Goal: Task Accomplishment & Management: Manage account settings

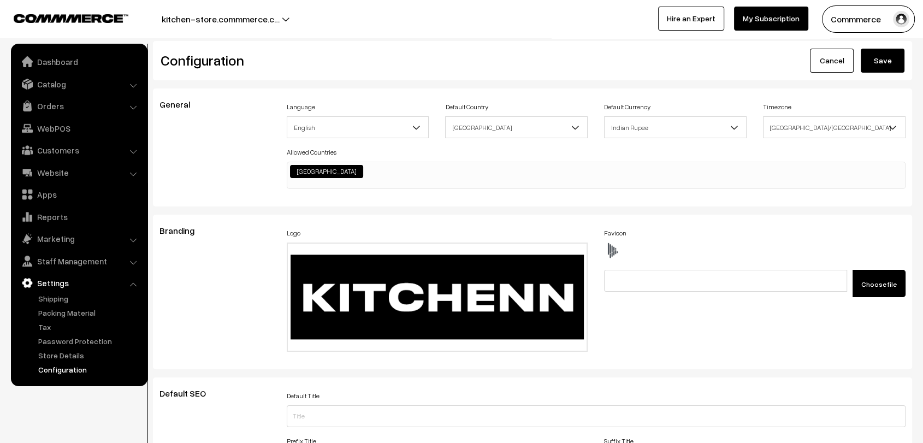
scroll to position [878, 0]
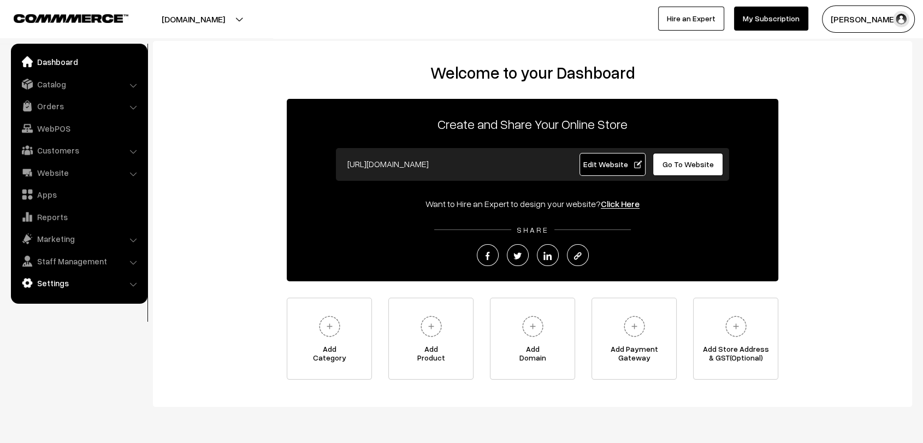
click at [67, 281] on link "Settings" at bounding box center [79, 283] width 130 height 20
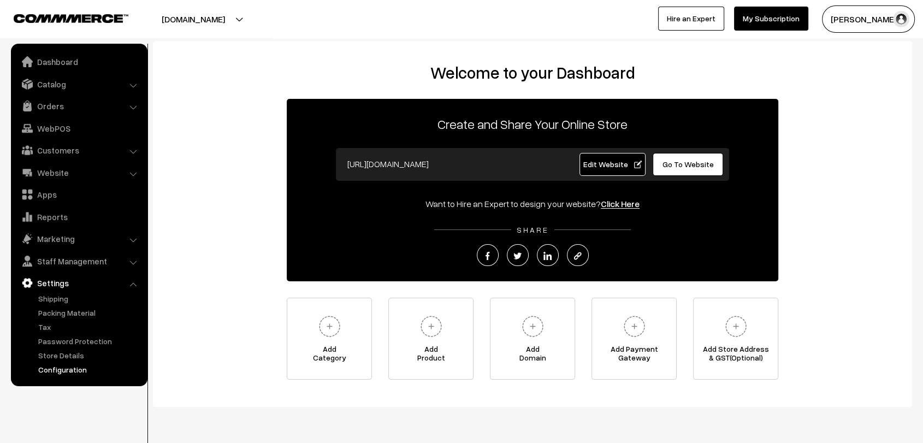
click at [79, 375] on link "Configuration" at bounding box center [89, 369] width 108 height 11
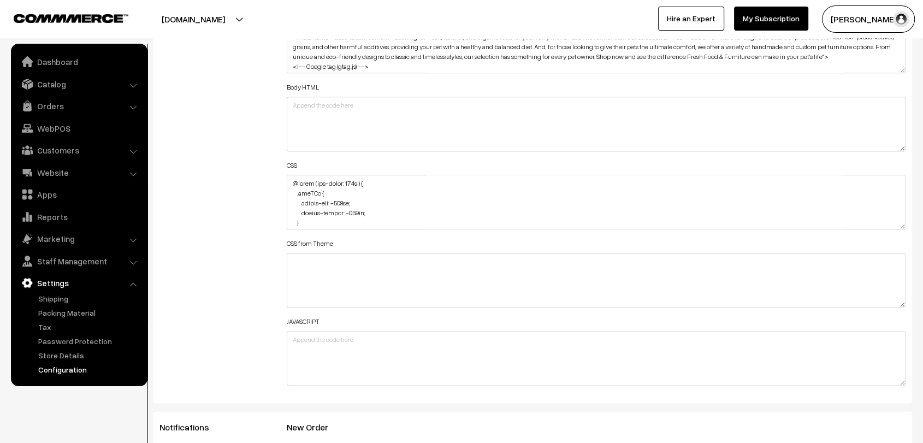
scroll to position [1431, 0]
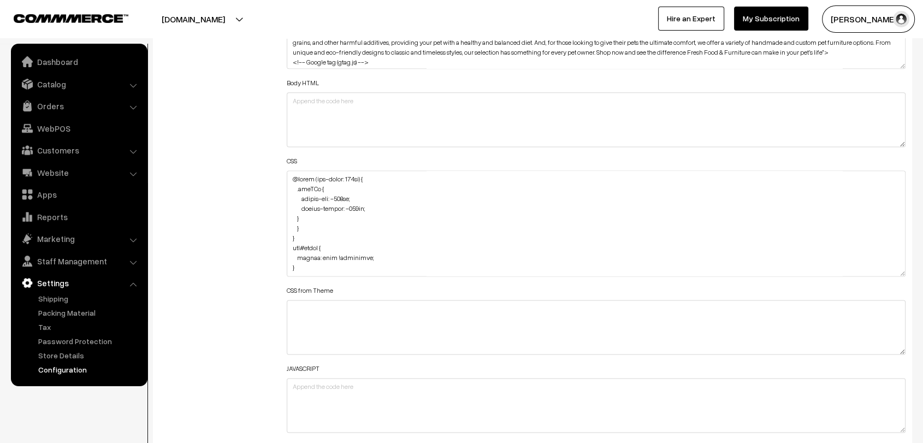
drag, startPoint x: 902, startPoint y: 219, endPoint x: 845, endPoint y: 471, distance: 257.5
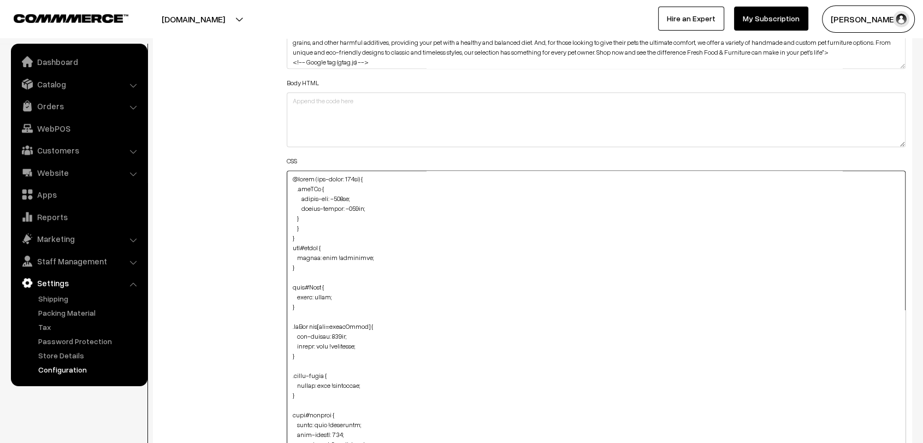
click at [314, 224] on textarea at bounding box center [596, 323] width 619 height 306
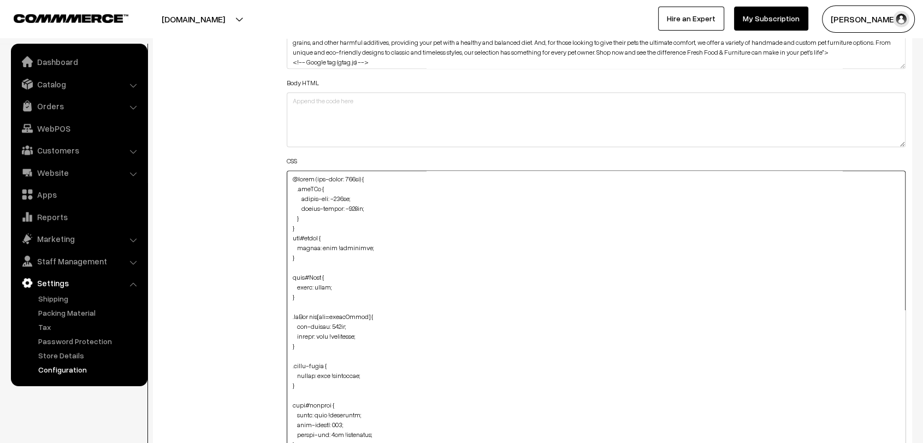
type textarea "@media (max-width: 767px) { .dbgGYo { margin-top: -185px; margin-bottom: -160px…"
click at [248, 230] on div "Additional HTML/JS/CSS" at bounding box center [214, 318] width 127 height 642
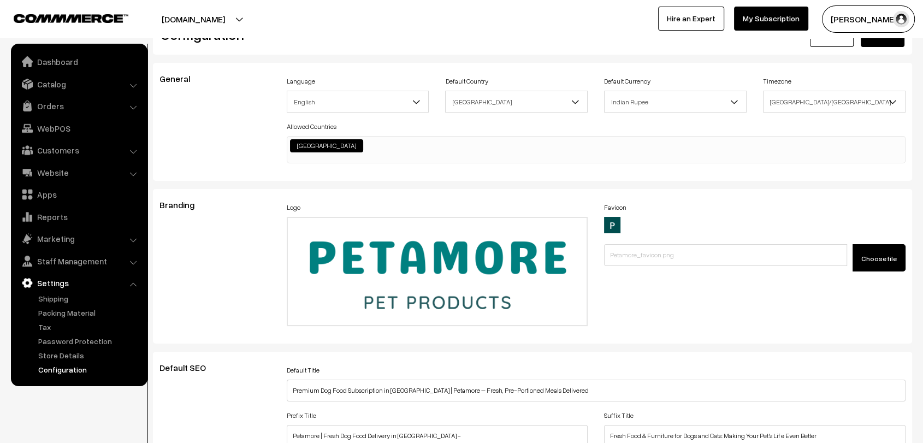
scroll to position [0, 0]
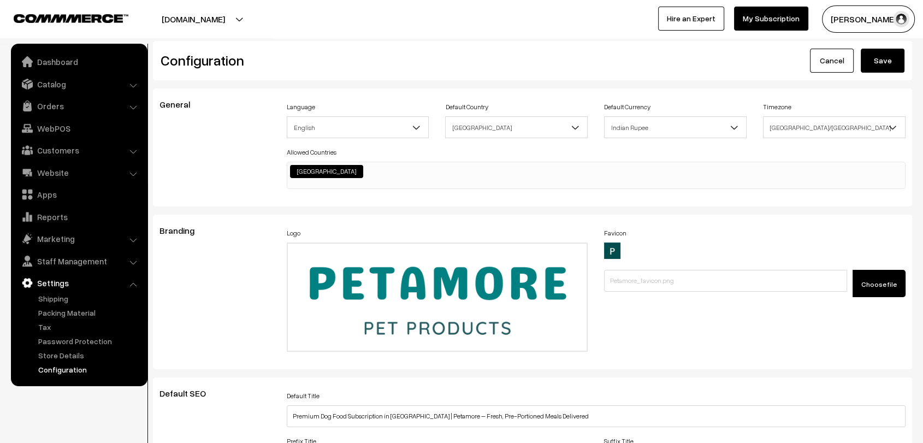
click at [889, 66] on button "Save" at bounding box center [882, 61] width 44 height 24
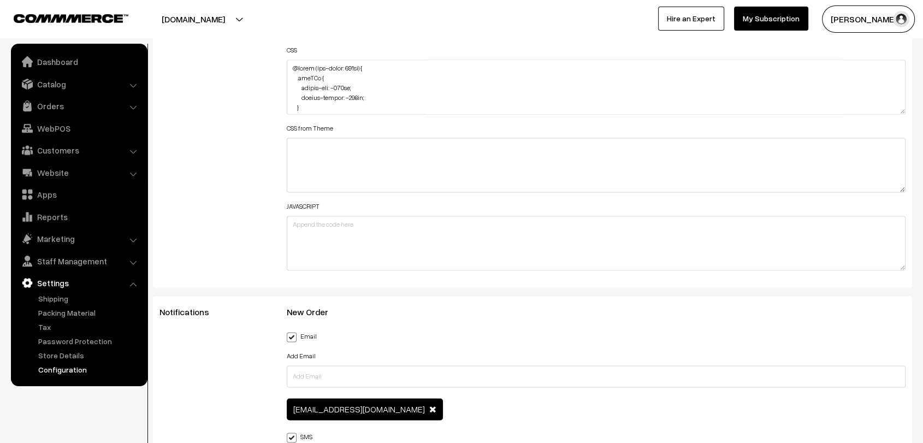
scroll to position [1542, 0]
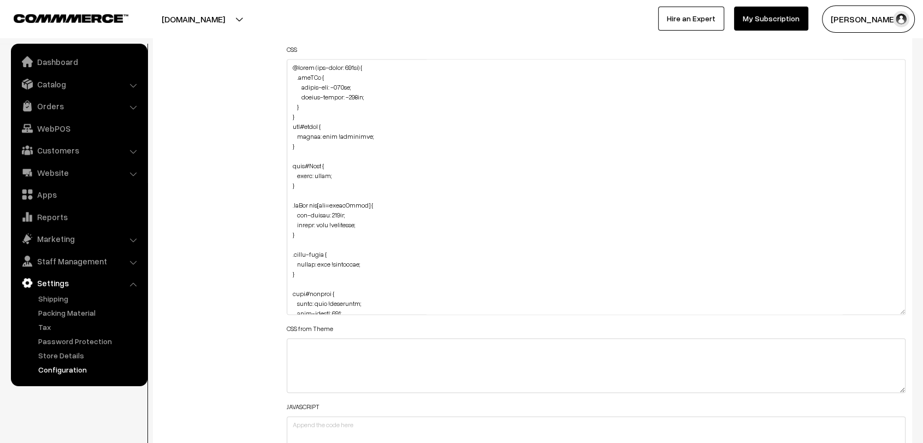
drag, startPoint x: 901, startPoint y: 106, endPoint x: 904, endPoint y: 471, distance: 364.7
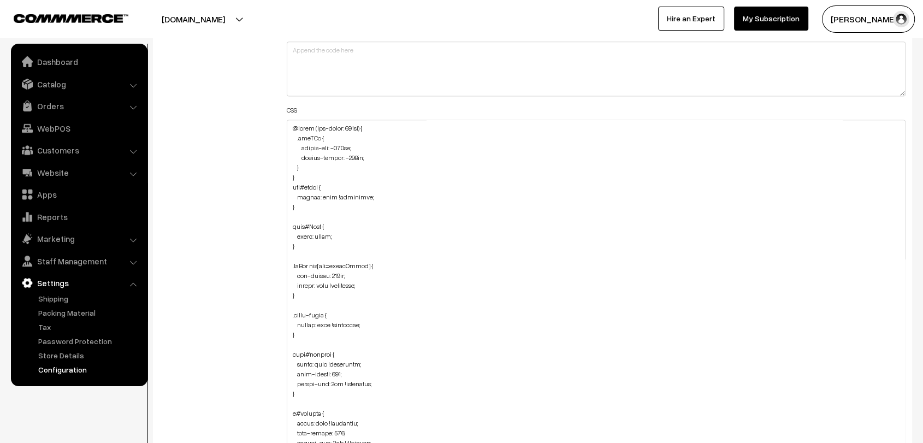
scroll to position [1475, 0]
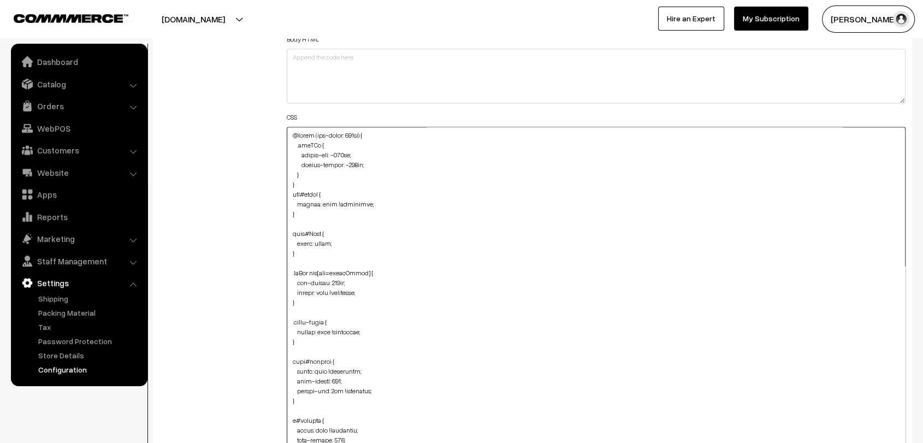
click at [314, 167] on textarea at bounding box center [596, 336] width 619 height 419
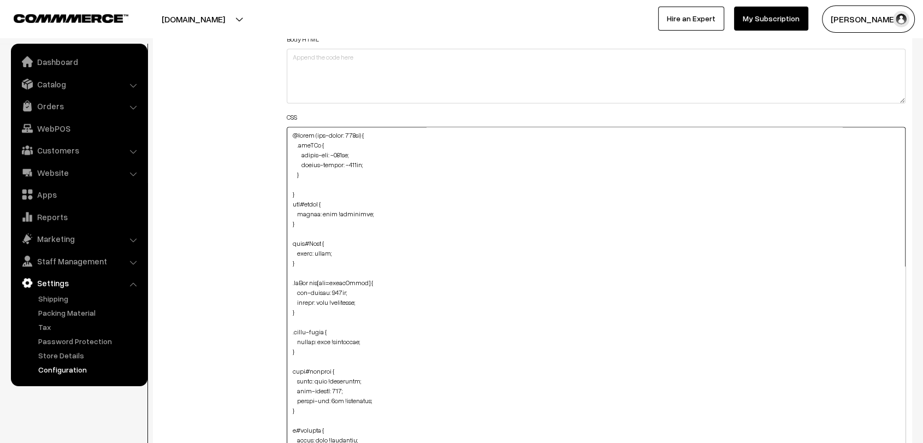
paste textarea ".banner-container #image { margin-top: 305px; }"
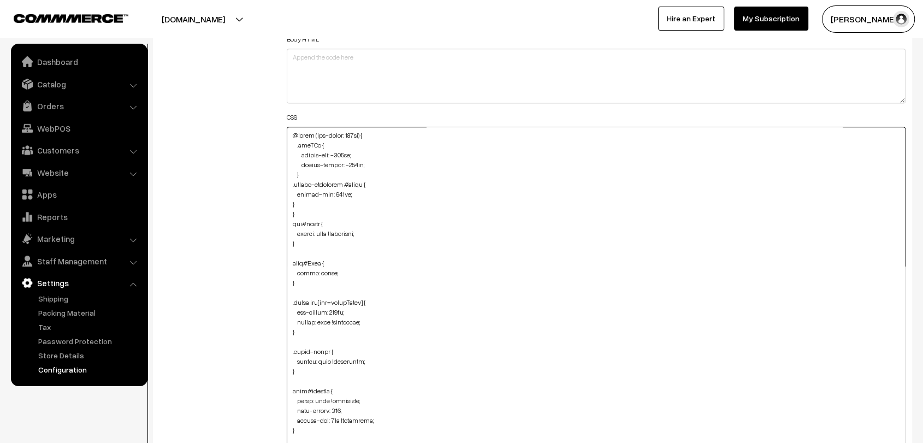
click at [291, 198] on textarea at bounding box center [596, 336] width 619 height 419
type textarea "@media (max-width: 767px) { .dbgGYo { margin-top: -185px; margin-bottom: -160px…"
click at [252, 195] on div "Additional HTML/JS/CSS" at bounding box center [214, 331] width 127 height 755
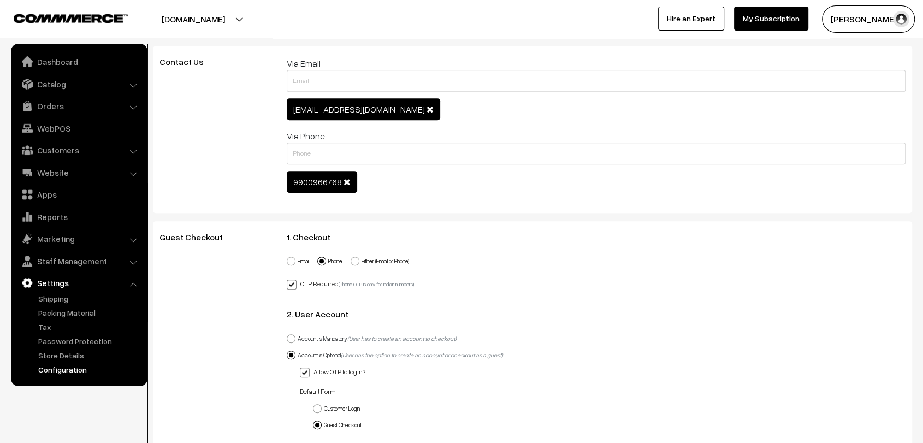
scroll to position [0, 0]
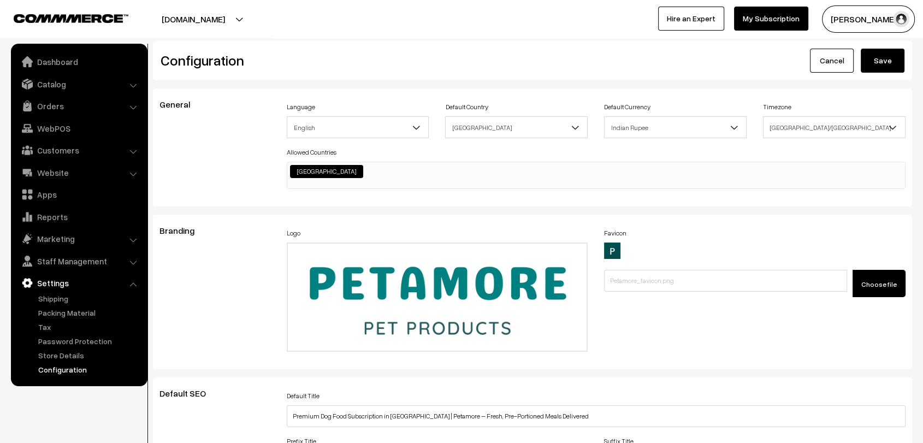
click at [882, 69] on button "Save" at bounding box center [882, 61] width 44 height 24
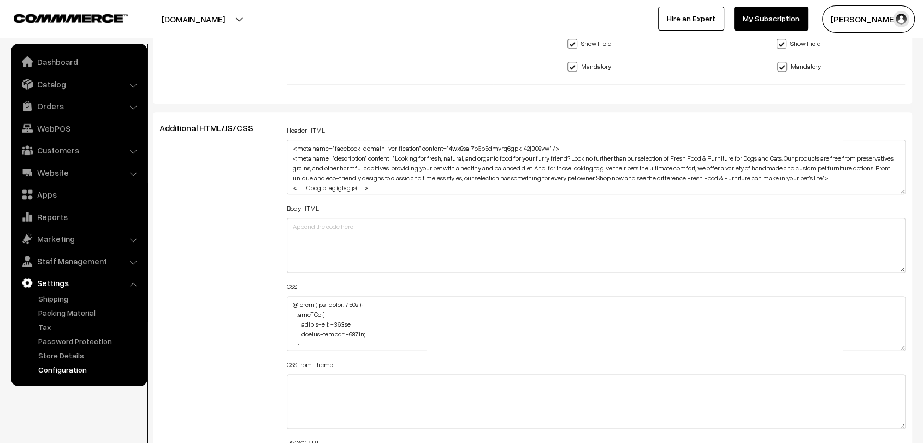
scroll to position [1361, 0]
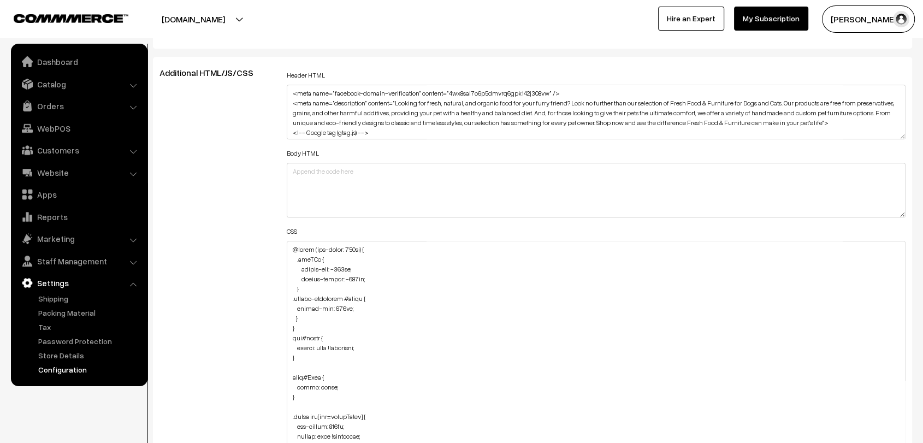
drag, startPoint x: 903, startPoint y: 283, endPoint x: 859, endPoint y: 454, distance: 176.5
drag, startPoint x: 290, startPoint y: 293, endPoint x: 304, endPoint y: 313, distance: 24.1
click at [304, 313] on textarea at bounding box center [596, 353] width 619 height 225
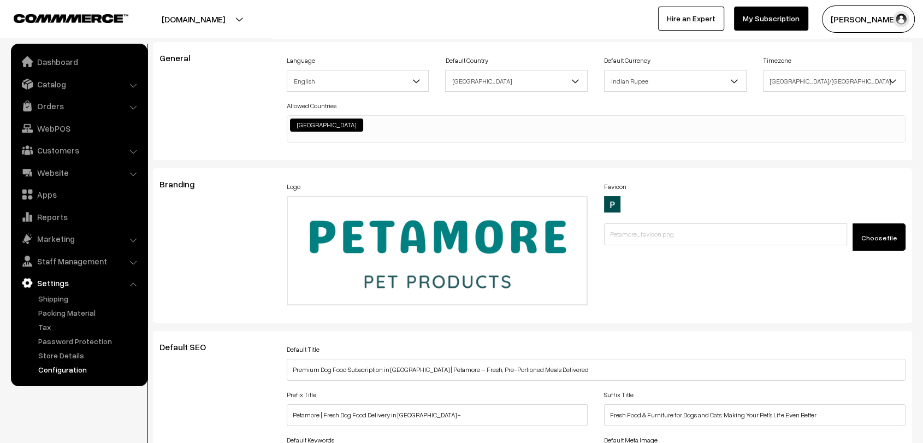
scroll to position [0, 0]
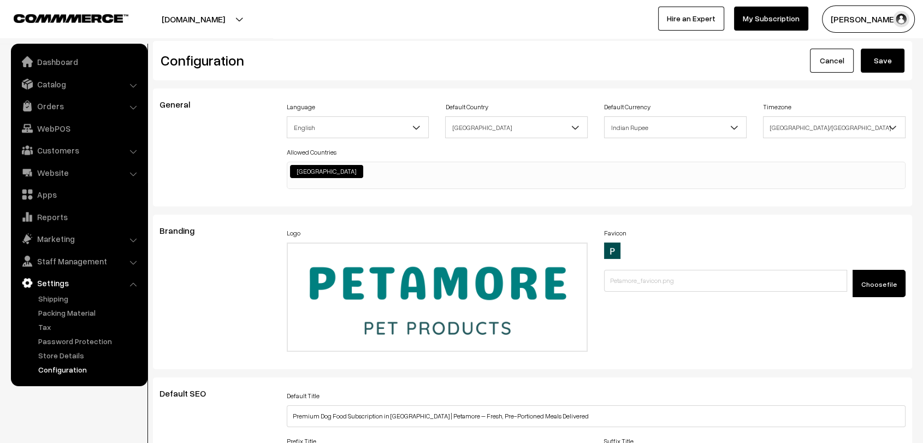
type textarea "@media (max-width: 767px) { .dbgGYo { margin-top: -185px; margin-bottom: -160px…"
click at [878, 57] on button "Save" at bounding box center [882, 61] width 44 height 24
click at [54, 64] on link "Dashboard" at bounding box center [79, 62] width 130 height 20
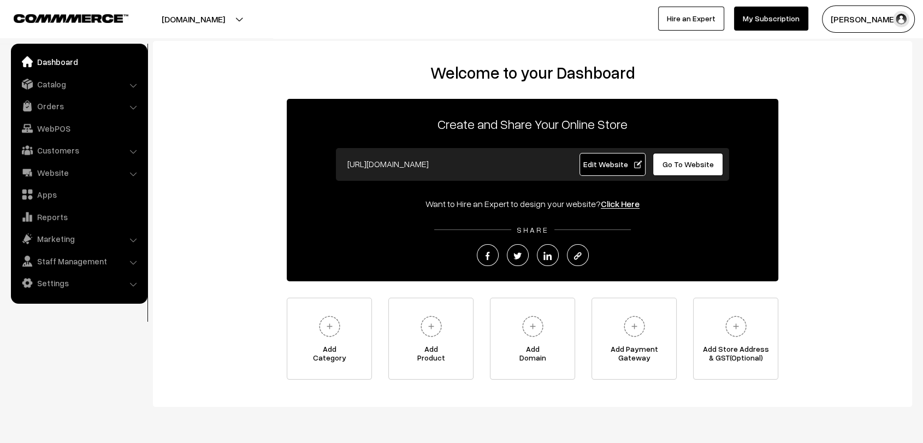
click at [600, 162] on span "Edit Website" at bounding box center [612, 163] width 58 height 9
click at [38, 84] on link "Catalog" at bounding box center [79, 84] width 130 height 20
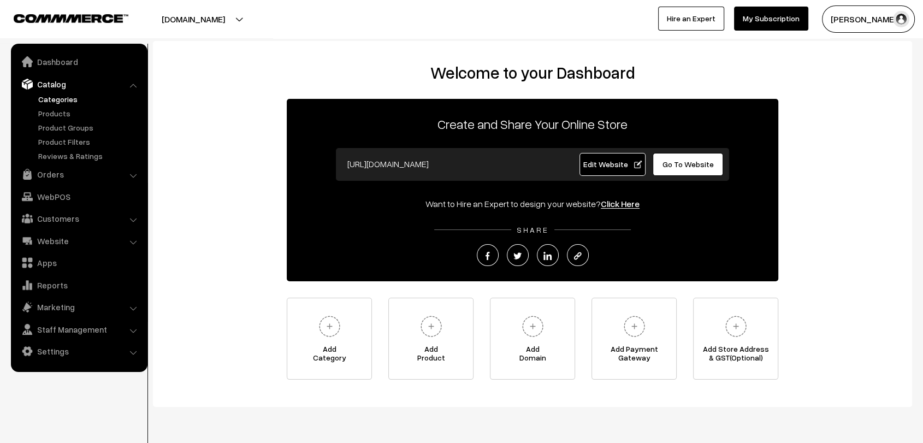
click at [64, 97] on link "Categories" at bounding box center [89, 98] width 108 height 11
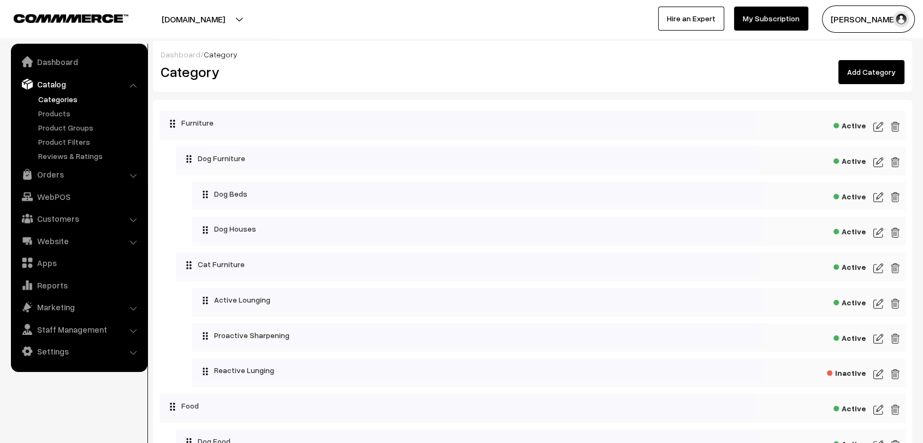
click at [878, 160] on img at bounding box center [878, 162] width 10 height 13
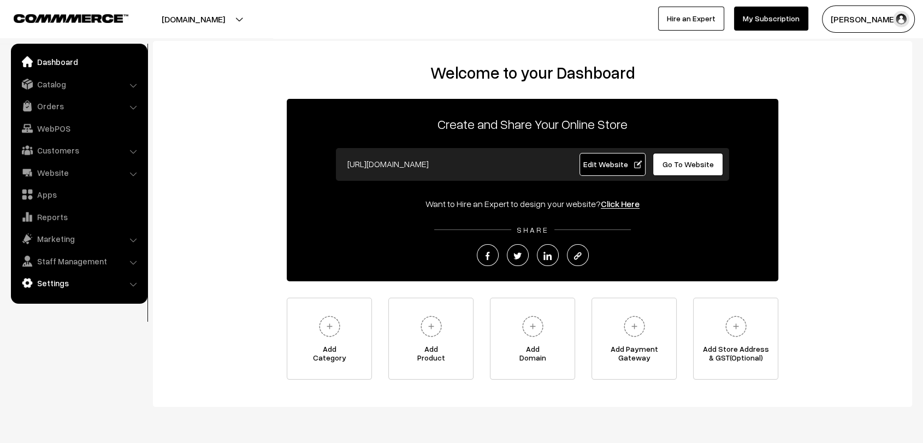
click at [75, 288] on link "Settings" at bounding box center [79, 283] width 130 height 20
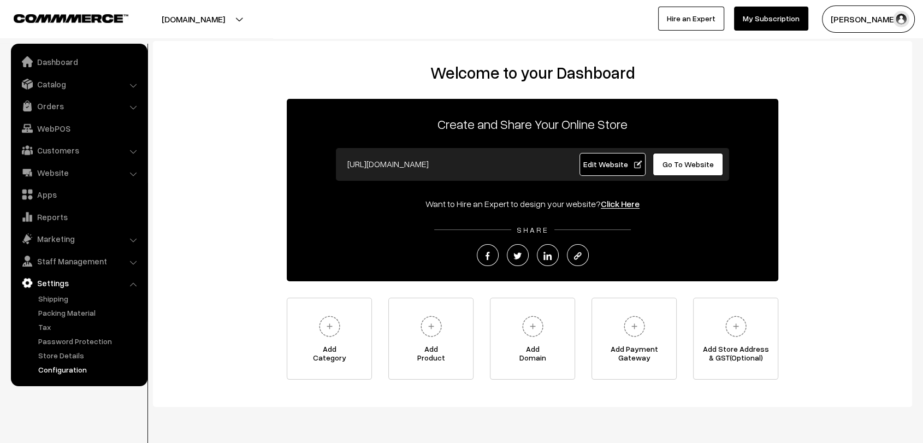
click at [66, 373] on link "Configuration" at bounding box center [89, 369] width 108 height 11
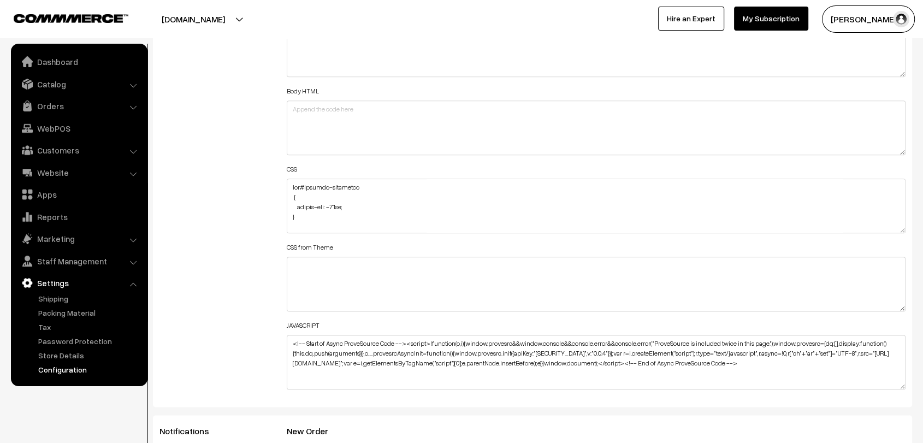
scroll to position [1258, 0]
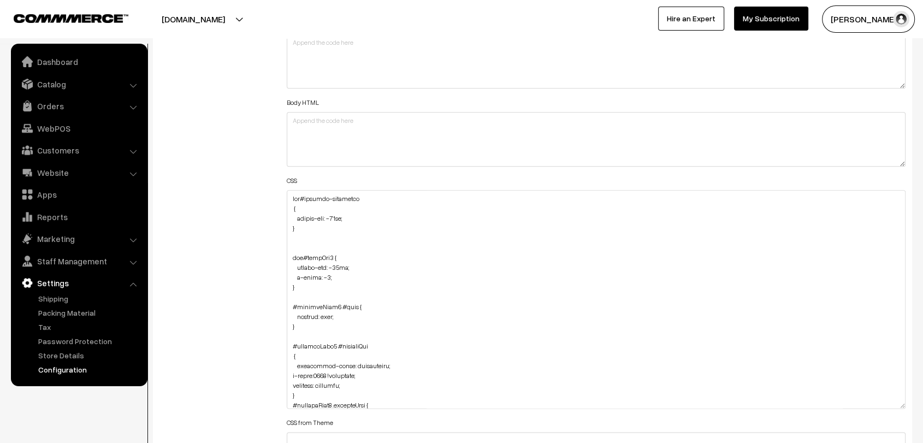
drag, startPoint x: 901, startPoint y: 237, endPoint x: 919, endPoint y: 471, distance: 234.3
click at [290, 194] on textarea at bounding box center [596, 334] width 619 height 288
paste textarea "#productType3 button.slick-arrow.slick-prev { margin-left: 10px; filter: invert…"
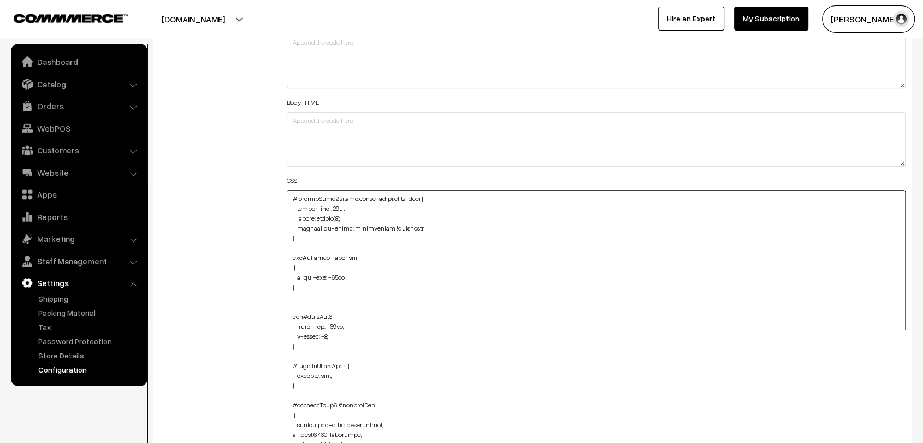
drag, startPoint x: 293, startPoint y: 197, endPoint x: 335, endPoint y: 198, distance: 42.6
click at [335, 198] on textarea at bounding box center [596, 334] width 619 height 288
click at [304, 241] on textarea at bounding box center [596, 334] width 619 height 288
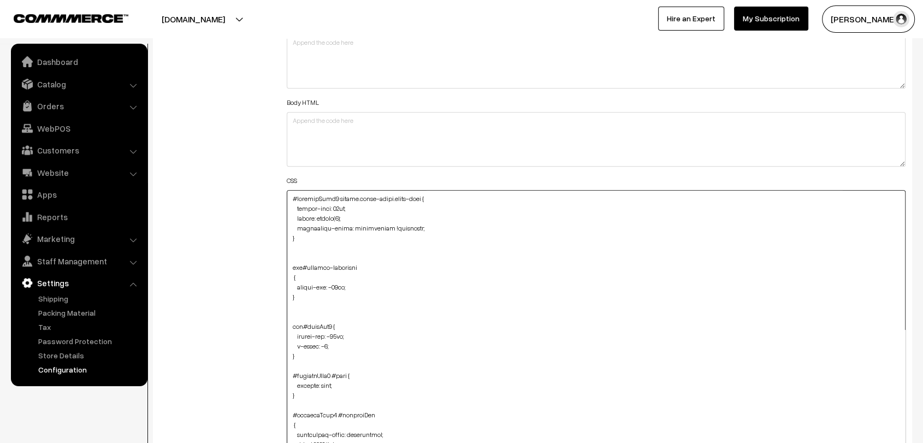
paste textarea "#productType3 button.slick-arrow.slick-next { margin-right: 10px; filter: inver…"
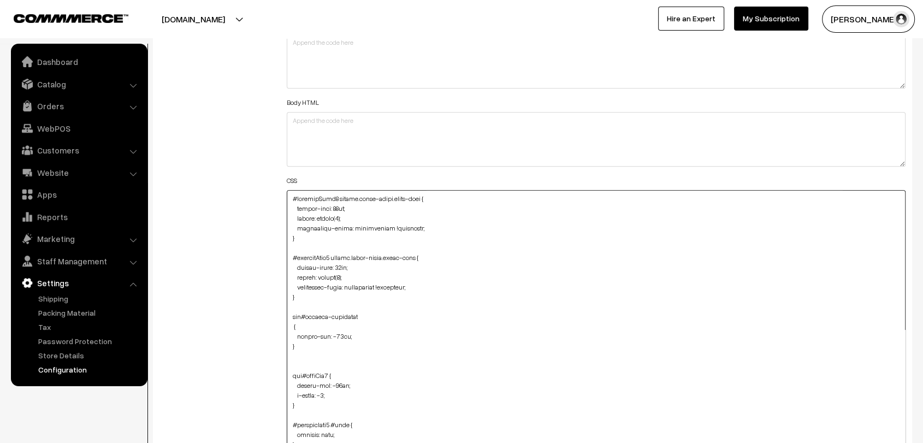
type textarea "#productType3 button.slick-arrow.slick-prev { margin-left: 10px; filter: invert…"
click at [235, 253] on div "Additional HTML/JS/CSS" at bounding box center [214, 329] width 127 height 624
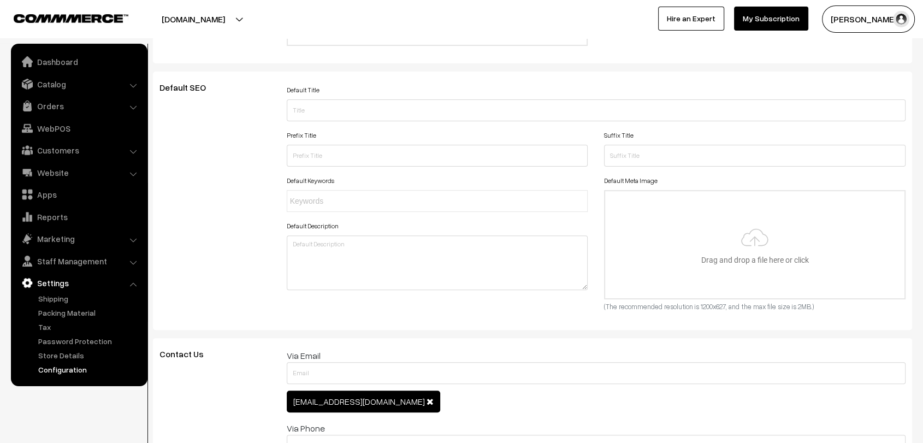
scroll to position [0, 0]
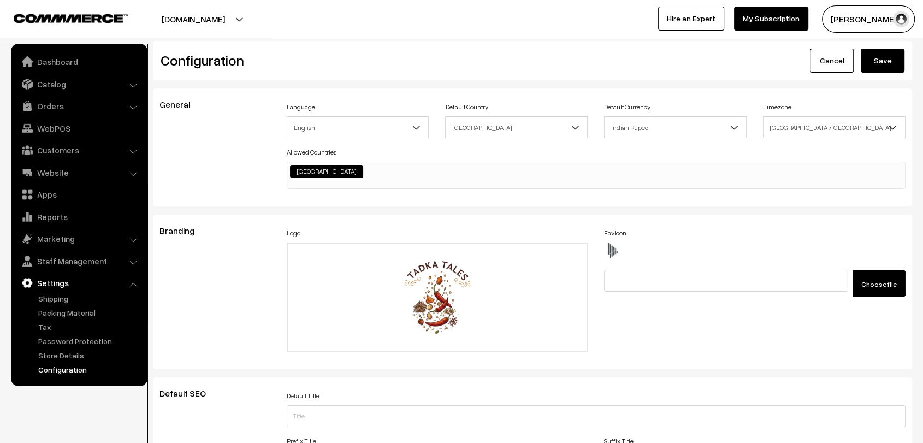
click at [877, 71] on button "Save" at bounding box center [882, 61] width 44 height 24
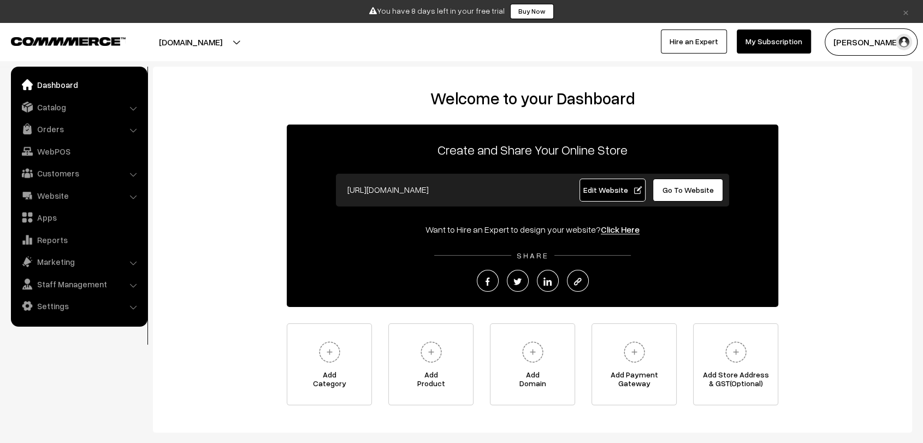
click at [612, 203] on div "[URL][DOMAIN_NAME] Edit Website Go To Website" at bounding box center [532, 190] width 393 height 33
click at [612, 194] on link "Edit Website" at bounding box center [612, 190] width 67 height 23
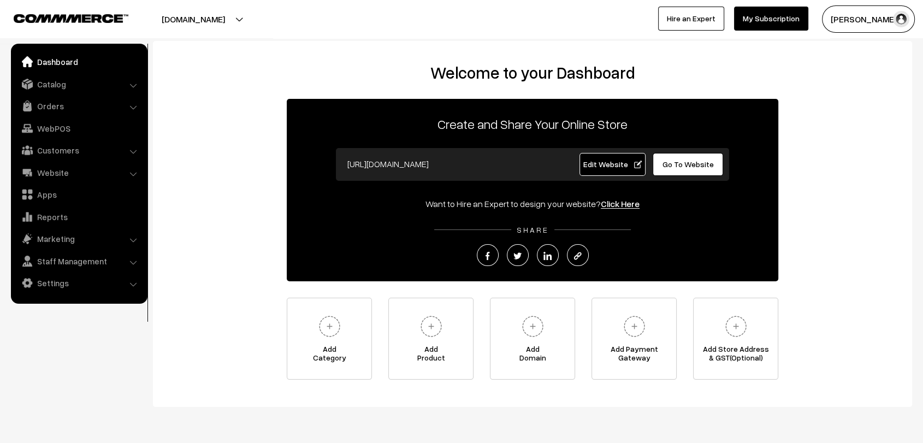
click at [608, 157] on link "Edit Website" at bounding box center [612, 164] width 67 height 23
click at [677, 165] on span "Go To Website" at bounding box center [687, 163] width 51 height 9
click at [58, 280] on link "Settings" at bounding box center [79, 283] width 130 height 20
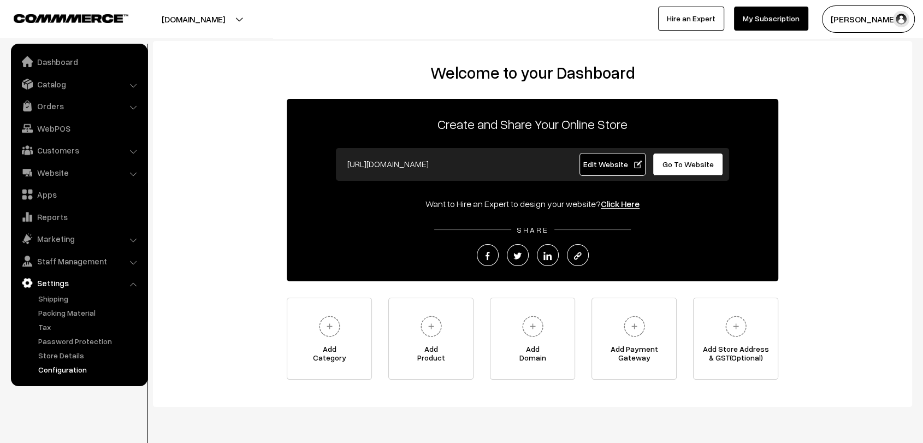
click at [73, 367] on link "Configuration" at bounding box center [89, 369] width 108 height 11
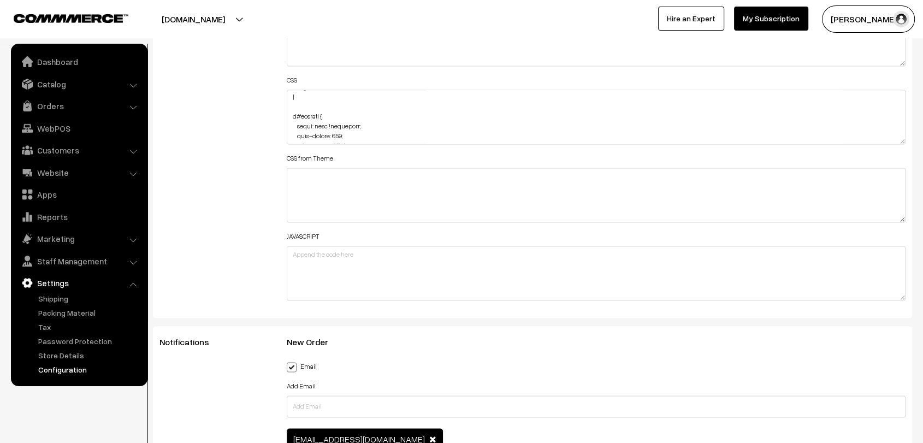
scroll to position [1518, 0]
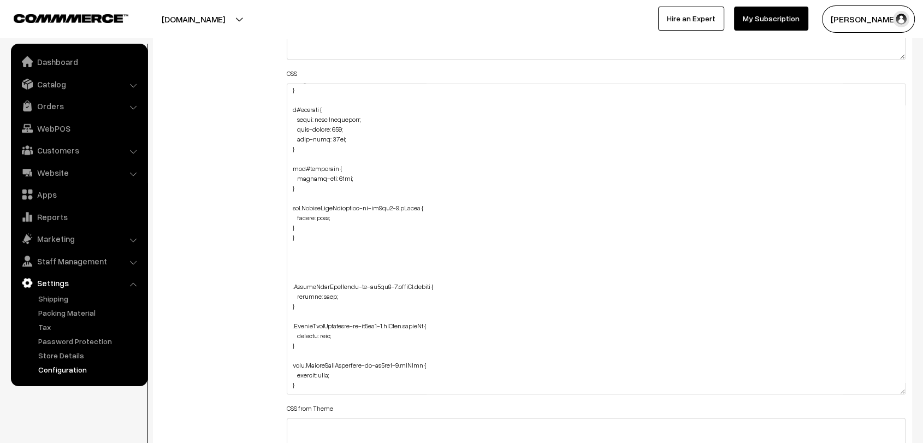
drag, startPoint x: 900, startPoint y: 132, endPoint x: 930, endPoint y: 448, distance: 317.5
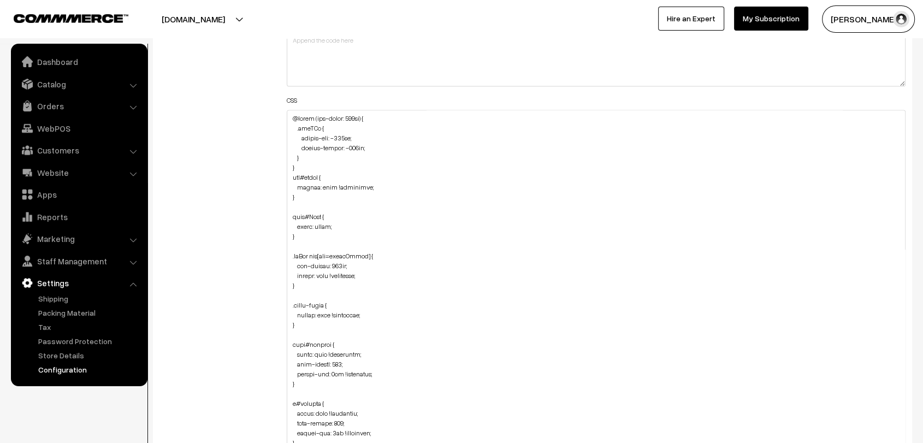
scroll to position [1489, 0]
click at [314, 155] on textarea at bounding box center [596, 297] width 619 height 371
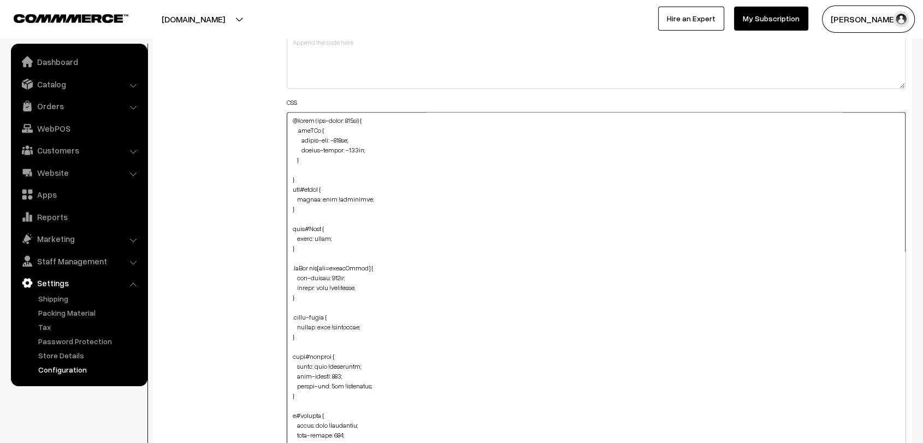
paste textarea ".slick-track .slick-slide.slick-active.slick-current { margin-bottom: -100%; }"
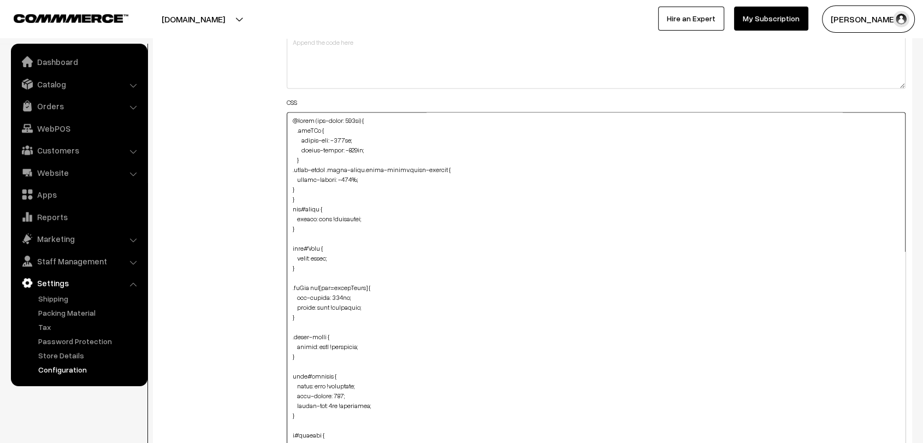
click at [287, 185] on textarea at bounding box center [596, 297] width 619 height 371
type textarea "@media (max-width: 767px) { .dbgGYo { margin-top: -185px; margin-bottom: -160px…"
click at [249, 193] on div "Additional HTML/JS/CSS" at bounding box center [214, 292] width 127 height 707
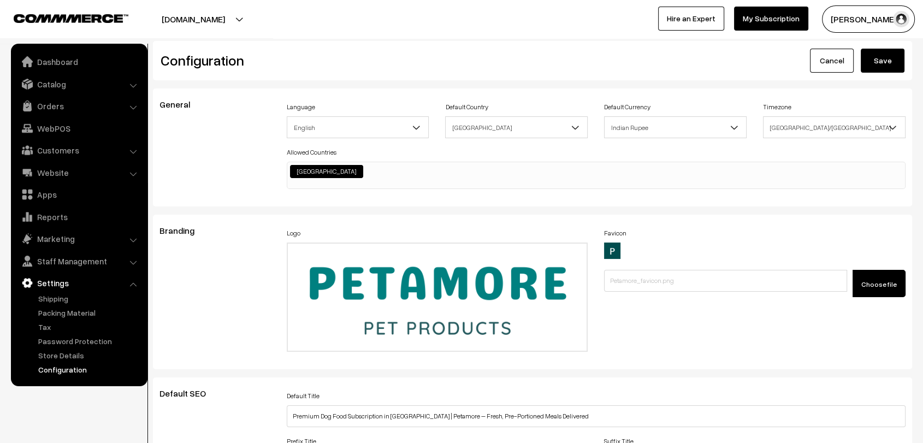
scroll to position [0, 0]
click at [877, 59] on button "Save" at bounding box center [882, 61] width 44 height 24
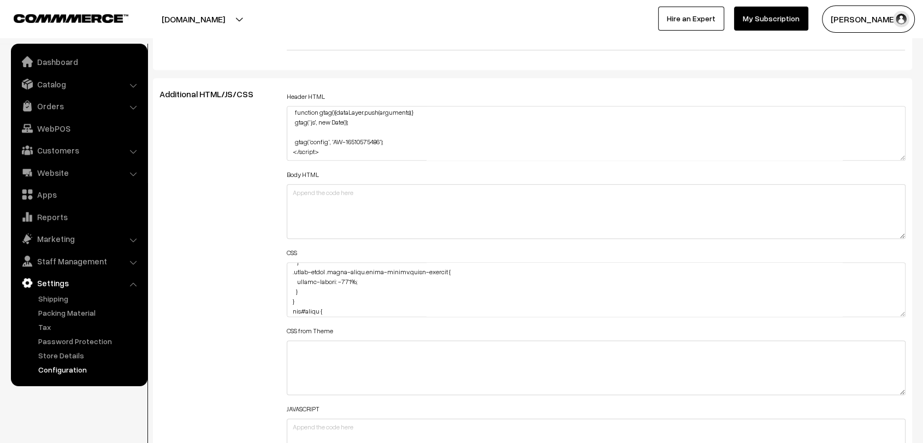
scroll to position [48, 0]
click at [353, 274] on textarea at bounding box center [596, 289] width 619 height 55
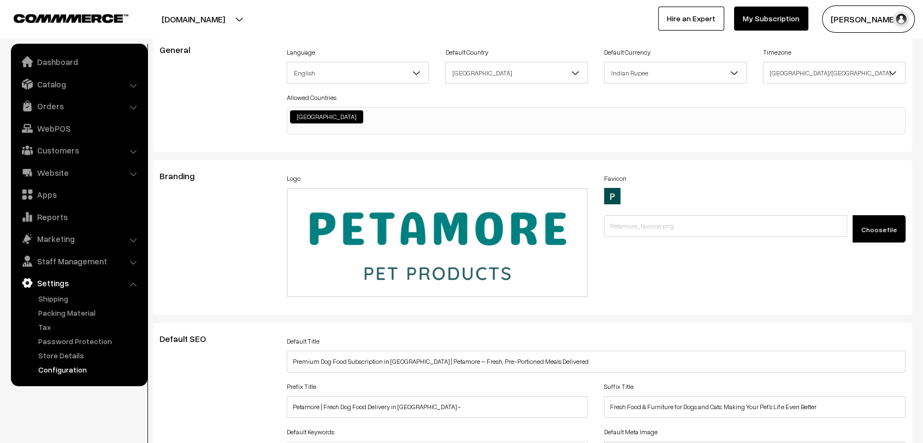
scroll to position [0, 0]
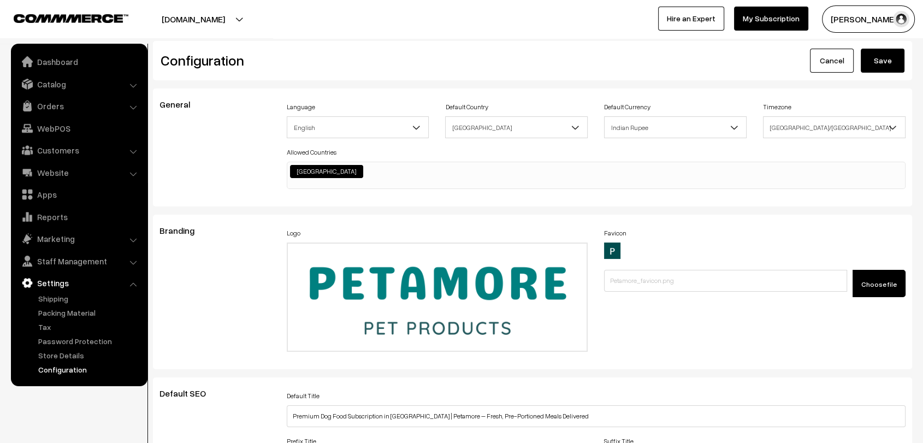
type textarea "@media (max-width: 767px) { .dbgGYo { margin-top: -185px; margin-bottom: -160px…"
click at [893, 66] on button "Save" at bounding box center [882, 61] width 44 height 24
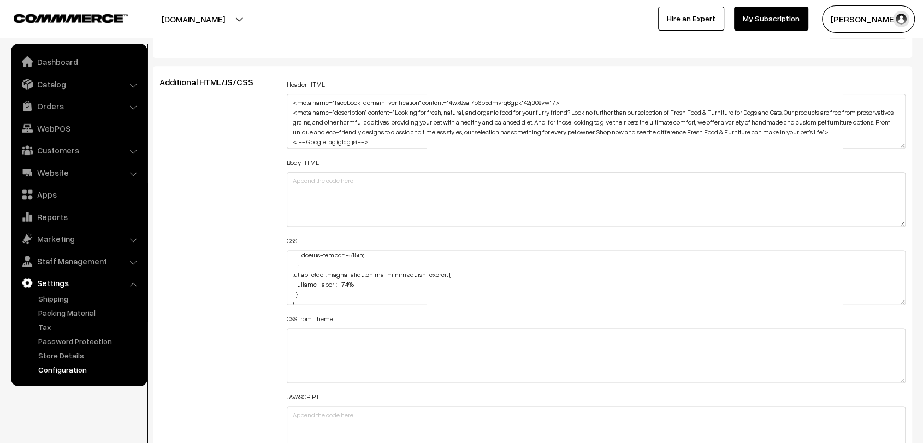
scroll to position [34, 0]
drag, startPoint x: 290, startPoint y: 270, endPoint x: 311, endPoint y: 286, distance: 25.8
click at [311, 286] on textarea at bounding box center [596, 277] width 619 height 55
type textarea "@media (max-width: 767px) { .dbgGYo { margin-top: -185px; margin-bottom: -160px…"
click at [214, 247] on div "Additional HTML/JS/CSS" at bounding box center [214, 272] width 127 height 390
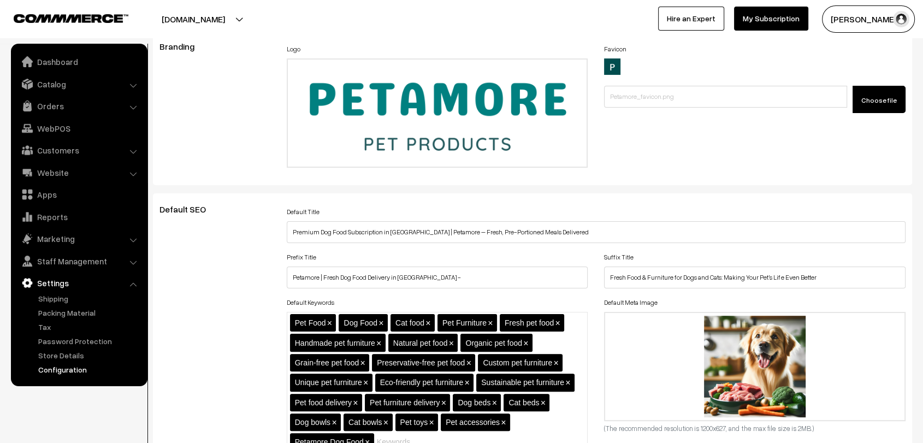
scroll to position [0, 0]
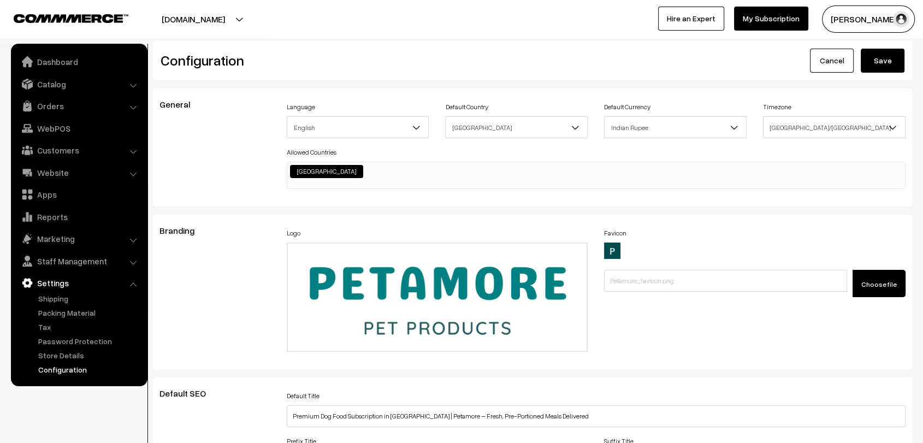
click at [892, 58] on button "Save" at bounding box center [882, 61] width 44 height 24
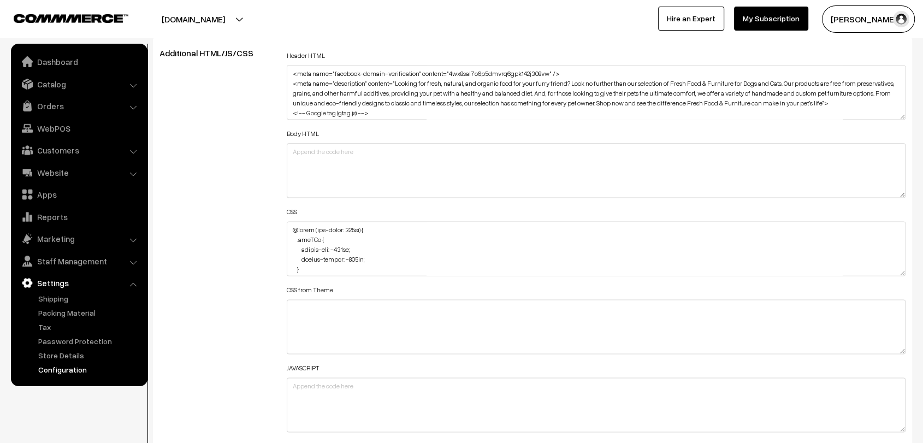
scroll to position [1382, 0]
click at [903, 265] on textarea at bounding box center [596, 247] width 619 height 57
drag, startPoint x: 903, startPoint y: 265, endPoint x: 895, endPoint y: 434, distance: 169.4
click at [895, 352] on textarea at bounding box center [596, 285] width 619 height 133
click at [328, 265] on textarea at bounding box center [596, 332] width 619 height 227
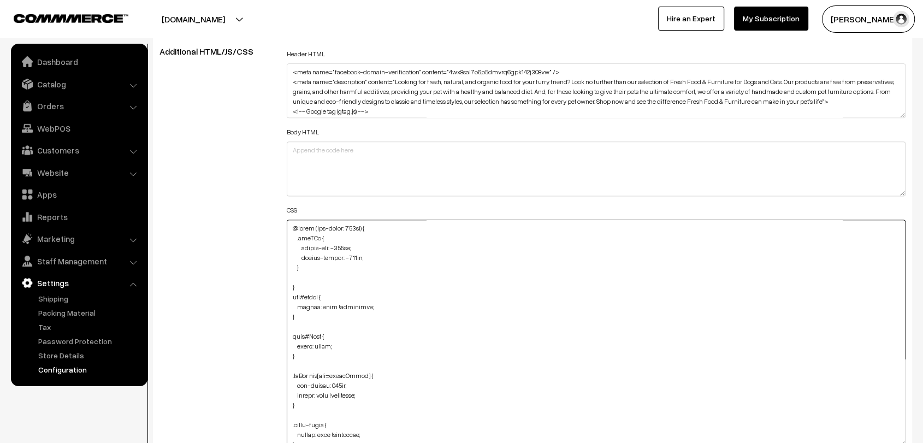
paste textarea "#productType1 { margin-top: 20px; }"
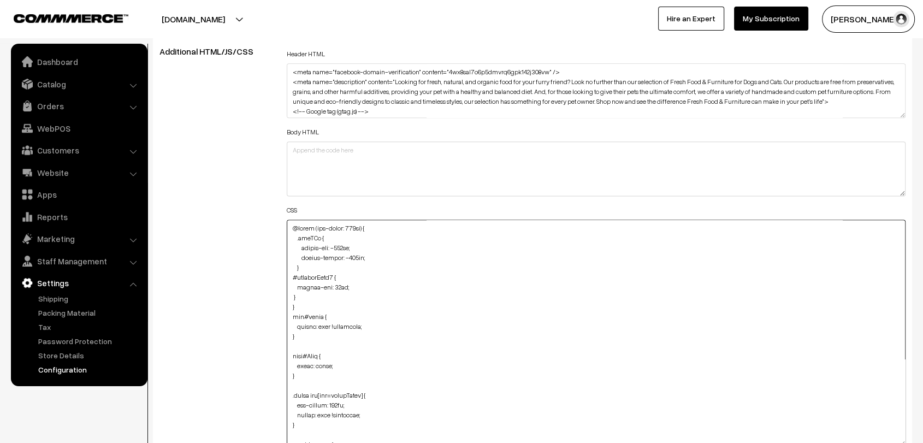
click at [288, 292] on textarea at bounding box center [596, 332] width 619 height 227
type textarea "@media (max-width: 767px) { .dbgGYo { margin-top: -185px; margin-bottom: -160px…"
click at [245, 290] on div "Additional HTML/JS/CSS" at bounding box center [214, 327] width 127 height 562
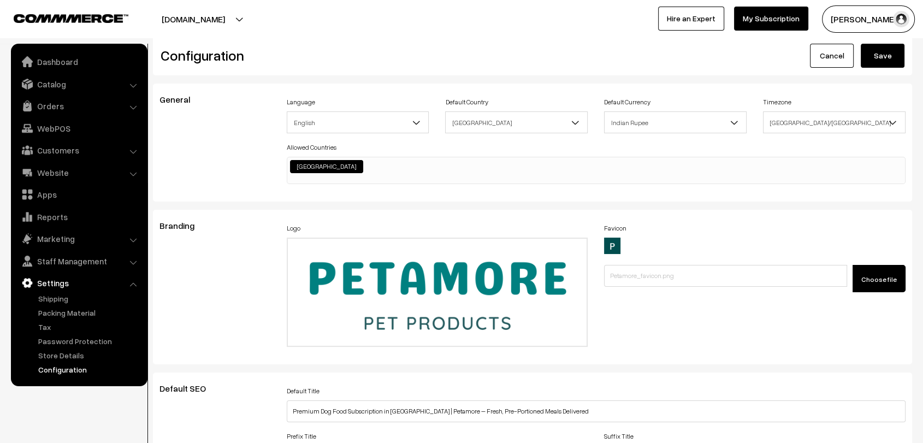
scroll to position [0, 0]
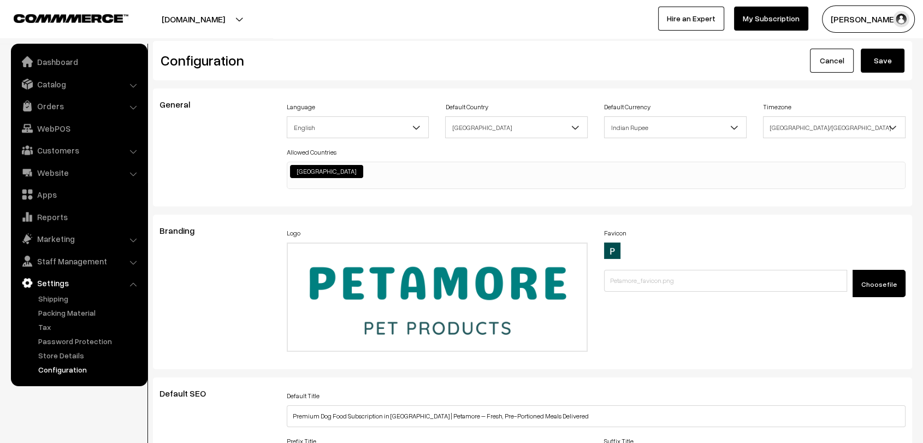
click at [879, 71] on button "Save" at bounding box center [882, 61] width 44 height 24
click at [242, 296] on div "Branding" at bounding box center [214, 291] width 127 height 133
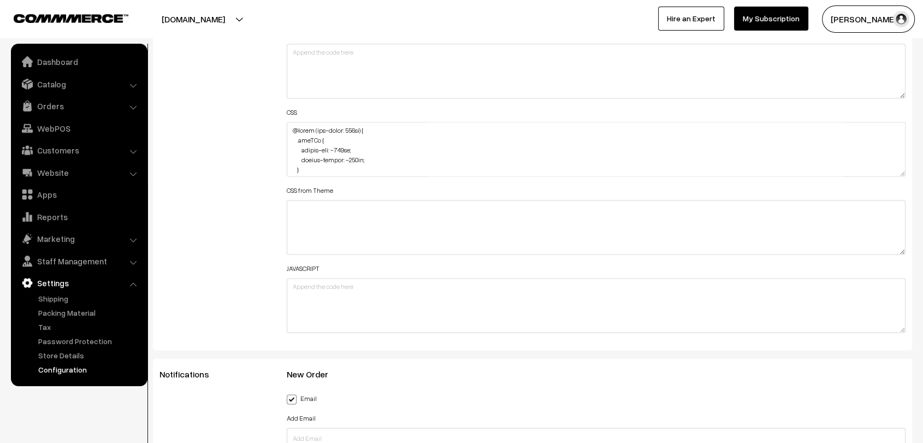
scroll to position [1480, 0]
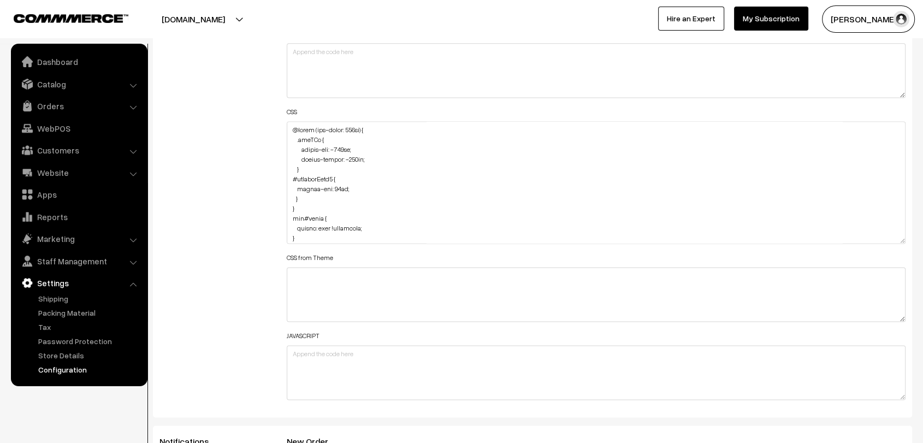
drag, startPoint x: 901, startPoint y: 168, endPoint x: 917, endPoint y: 471, distance: 303.4
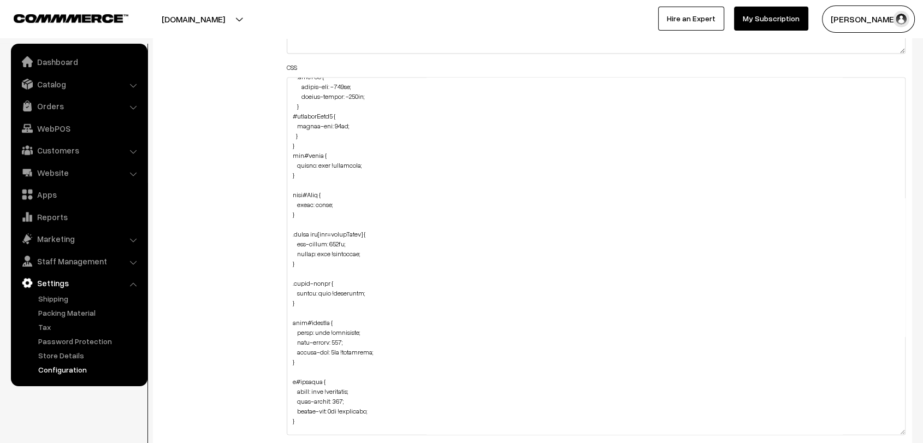
scroll to position [0, 0]
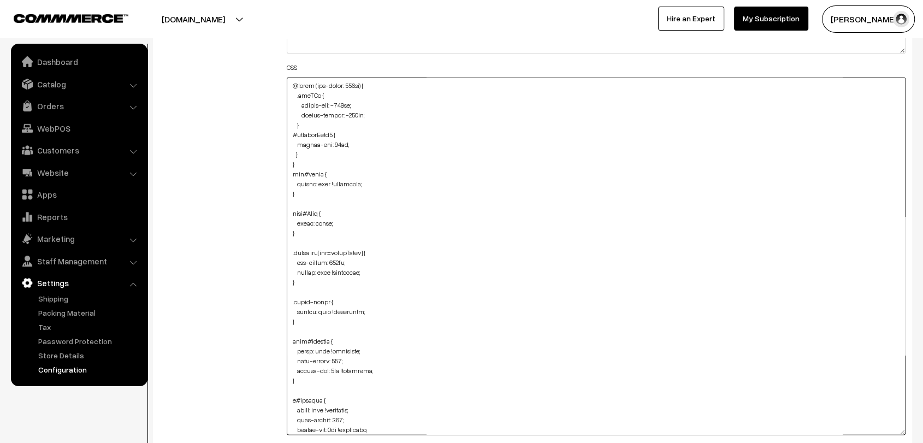
click at [308, 149] on textarea at bounding box center [596, 256] width 619 height 358
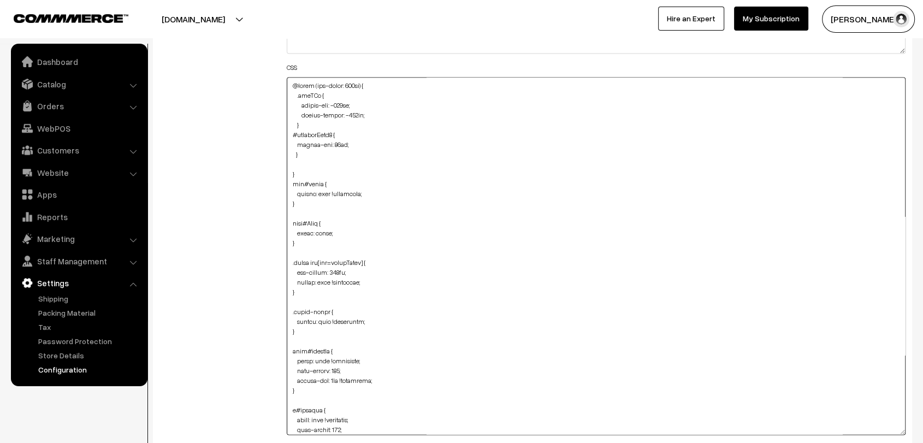
paste textarea ".hblmBt { height: 200px; margin-bottom: 10px; background-image: url((unknown));…"
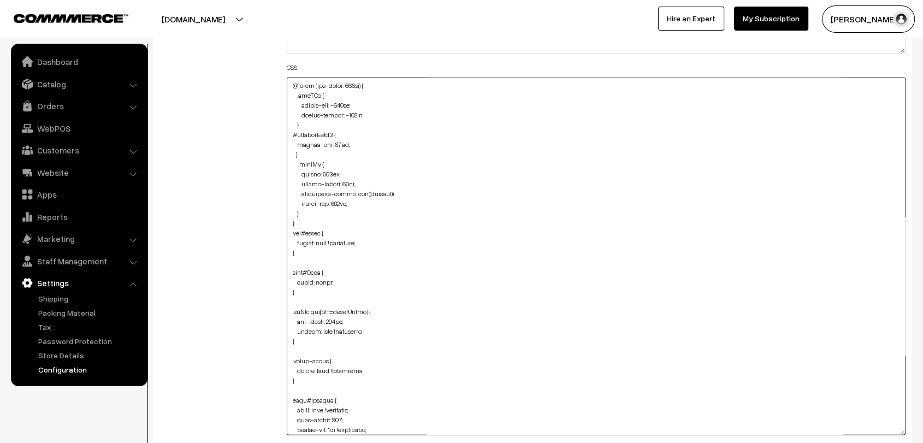
drag, startPoint x: 300, startPoint y: 173, endPoint x: 408, endPoint y: 193, distance: 110.1
click at [408, 193] on textarea at bounding box center [596, 256] width 619 height 358
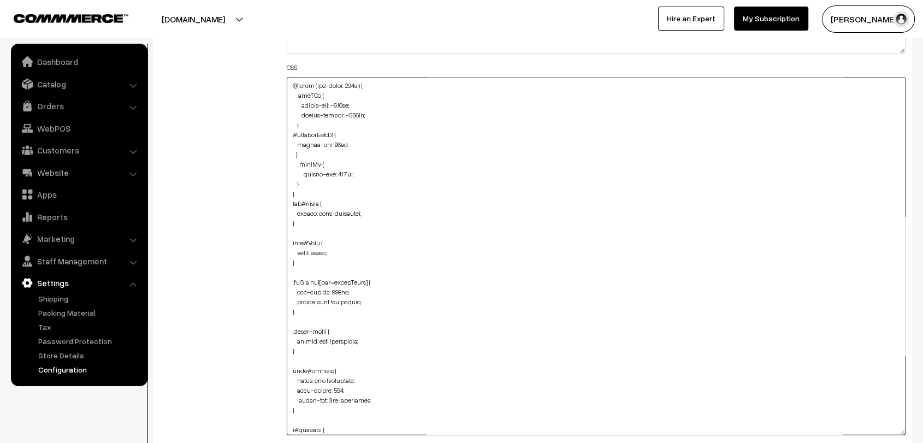
type textarea "@media (max-width: 767px) { .dbgGYo { margin-top: -185px; margin-bottom: -160px…"
click at [211, 193] on div "Additional HTML/JS/CSS" at bounding box center [214, 250] width 127 height 693
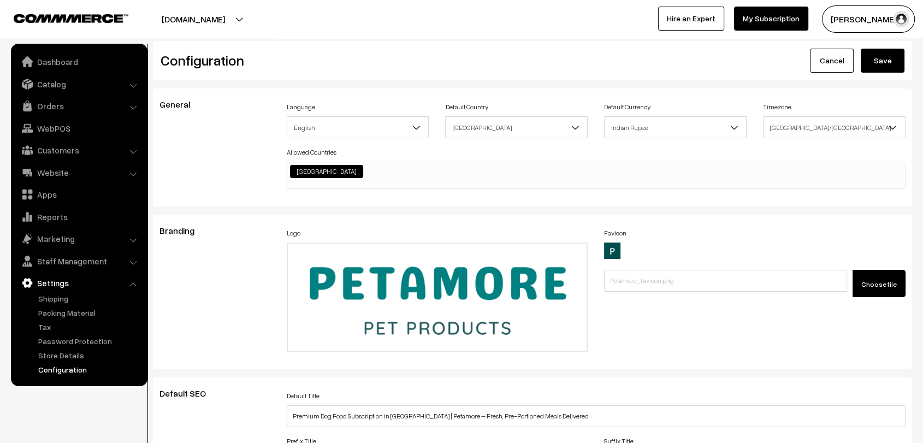
click at [900, 62] on button "Save" at bounding box center [882, 61] width 44 height 24
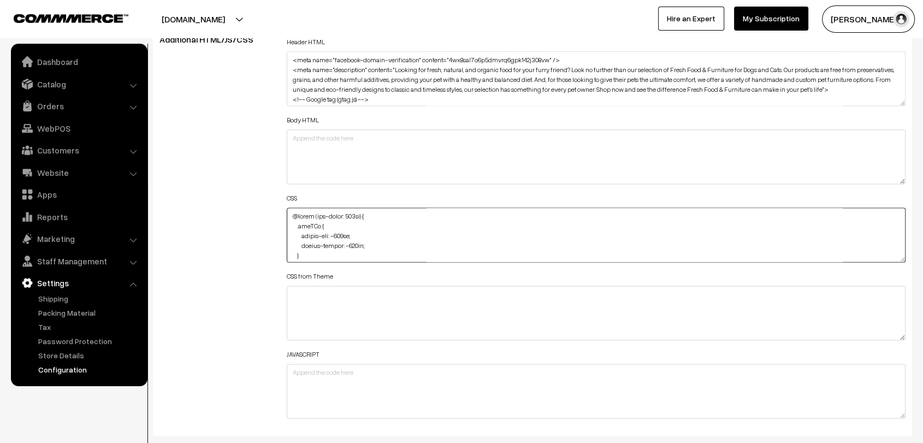
click at [355, 241] on textarea at bounding box center [596, 234] width 619 height 55
click at [348, 234] on textarea at bounding box center [596, 234] width 619 height 55
click at [346, 234] on textarea at bounding box center [596, 234] width 619 height 55
click at [359, 240] on textarea at bounding box center [596, 234] width 619 height 55
click at [238, 250] on div "Additional HTML/JS/CSS" at bounding box center [214, 229] width 127 height 390
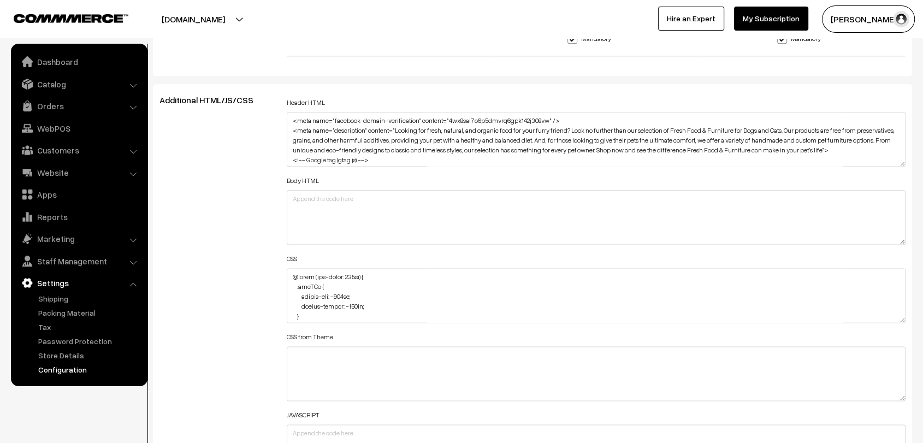
scroll to position [1334, 0]
click at [353, 300] on textarea at bounding box center [596, 295] width 619 height 55
type textarea "@media (max-width: 767px) { .dbgGYo { margin-top: -480px; margin-bottom: -560px…"
click at [206, 277] on div "Additional HTML/JS/CSS" at bounding box center [214, 289] width 127 height 390
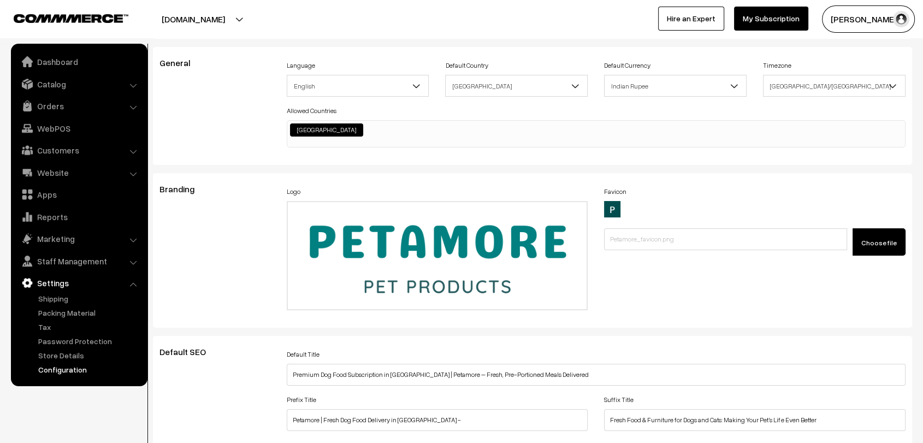
scroll to position [0, 0]
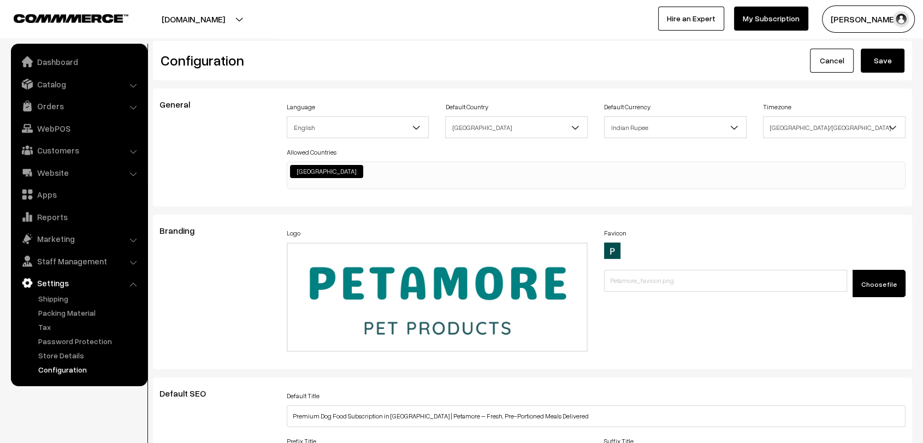
click at [878, 67] on button "Save" at bounding box center [882, 61] width 44 height 24
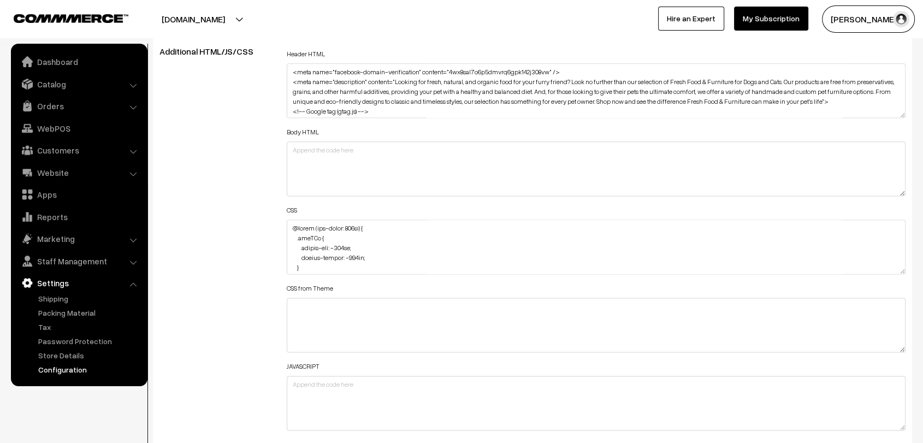
scroll to position [1382, 0]
click at [348, 243] on textarea at bounding box center [596, 246] width 619 height 55
click at [353, 251] on textarea at bounding box center [596, 246] width 619 height 55
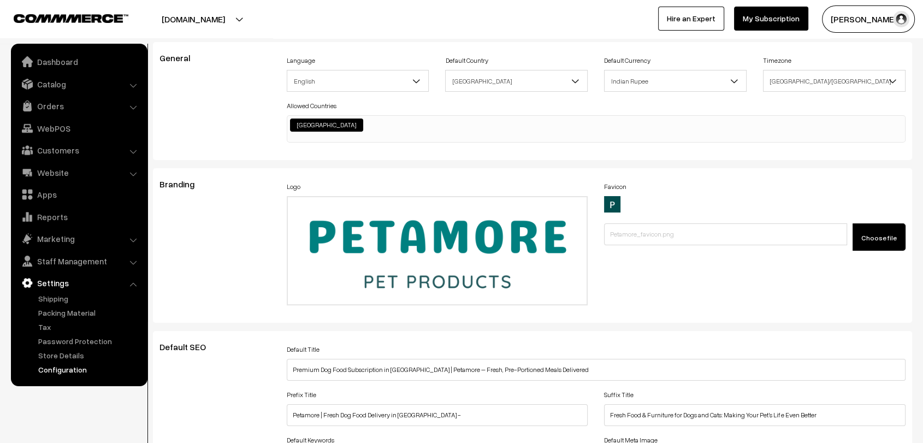
scroll to position [0, 0]
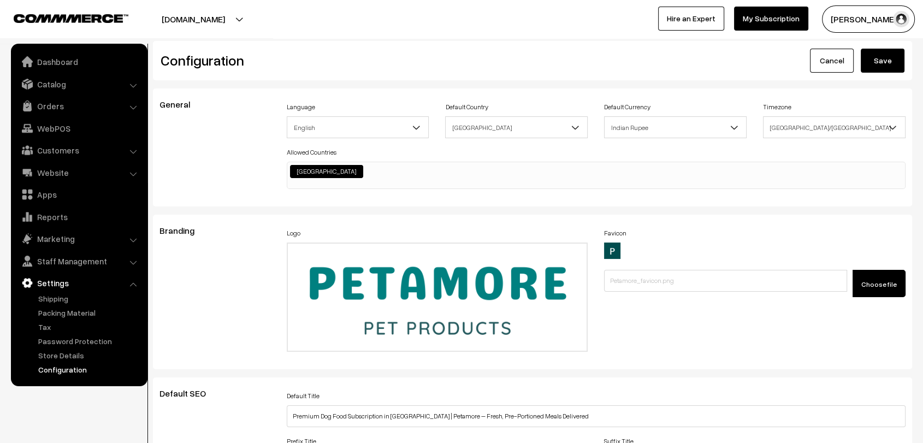
type textarea "@media (max-width: 767px) { .dbgGYo { margin-top: -185px; margin-bottom: -160px…"
click at [883, 59] on button "Save" at bounding box center [882, 61] width 44 height 24
click at [63, 75] on link "Catalog" at bounding box center [79, 84] width 130 height 20
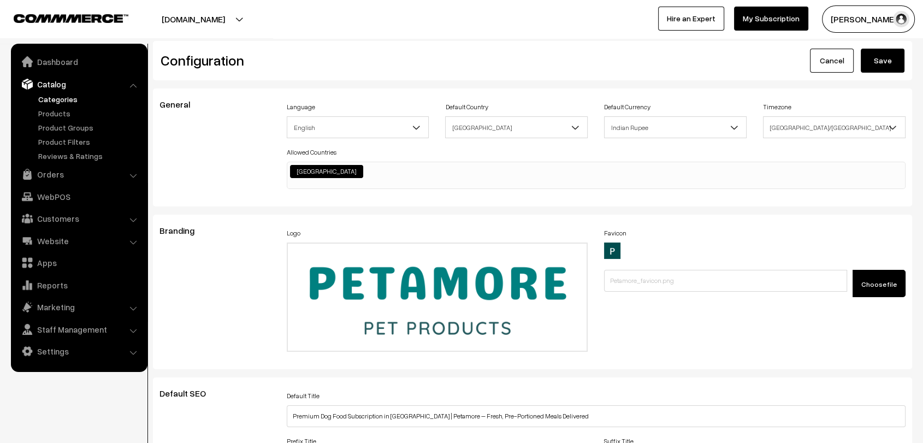
click at [61, 100] on link "Categories" at bounding box center [89, 98] width 108 height 11
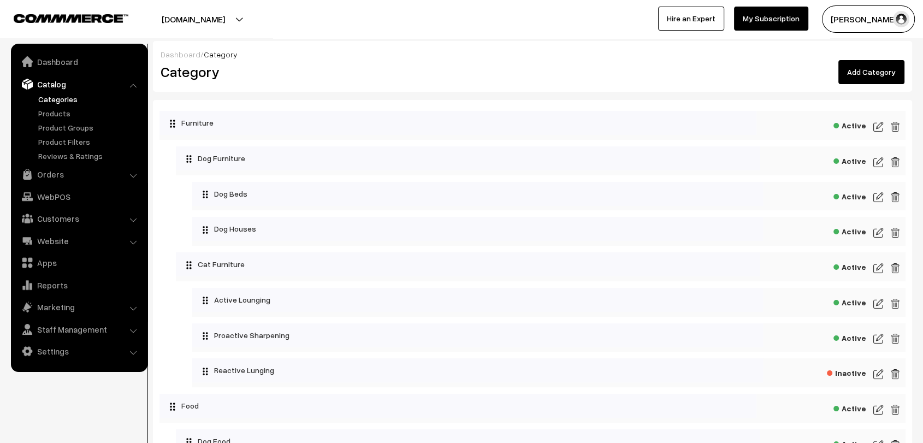
click at [878, 161] on img at bounding box center [878, 162] width 10 height 13
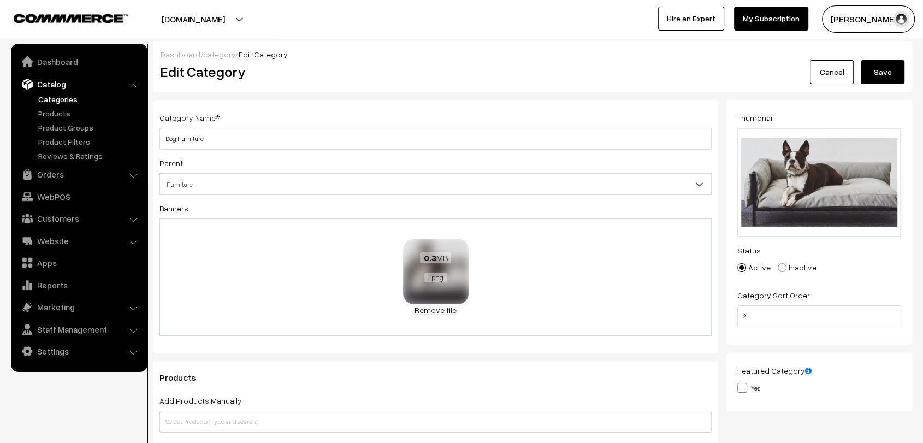
click at [446, 311] on link "Remove file" at bounding box center [436, 309] width 66 height 11
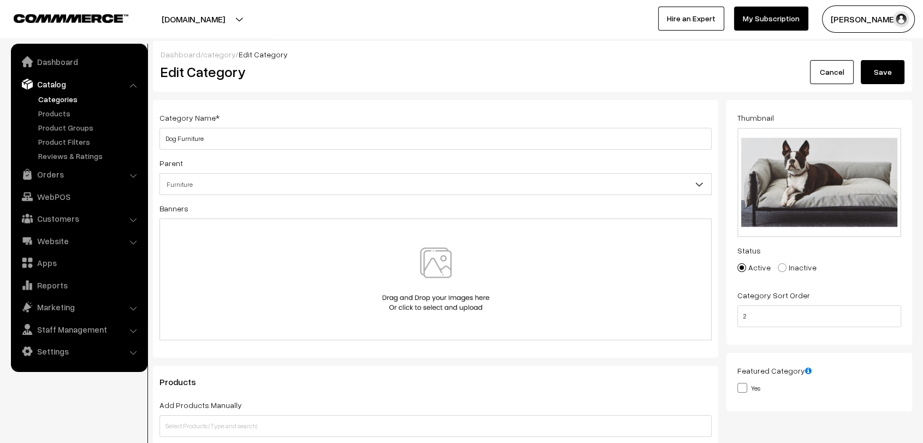
click at [435, 266] on img at bounding box center [435, 279] width 112 height 64
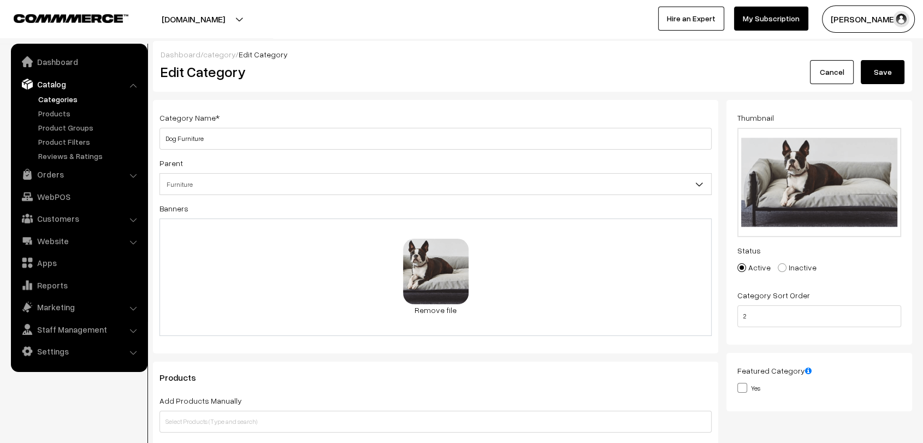
click at [893, 72] on button "Save" at bounding box center [882, 72] width 44 height 24
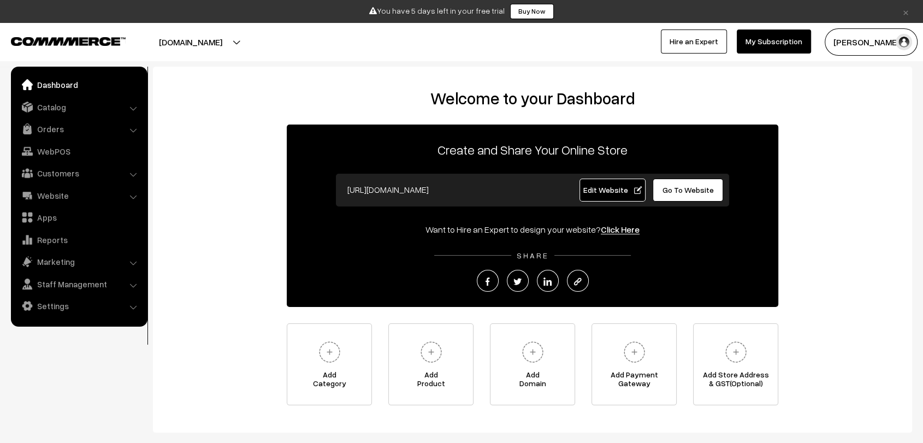
click at [910, 14] on link "×" at bounding box center [905, 11] width 15 height 13
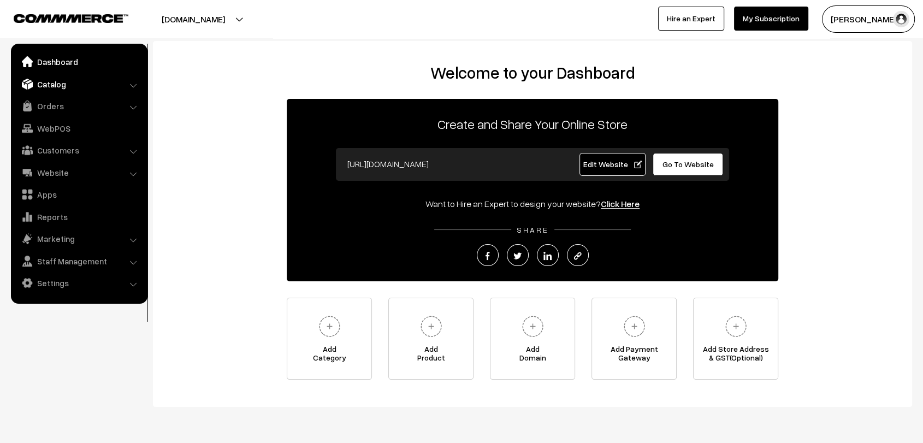
click at [40, 85] on link "Catalog" at bounding box center [79, 84] width 130 height 20
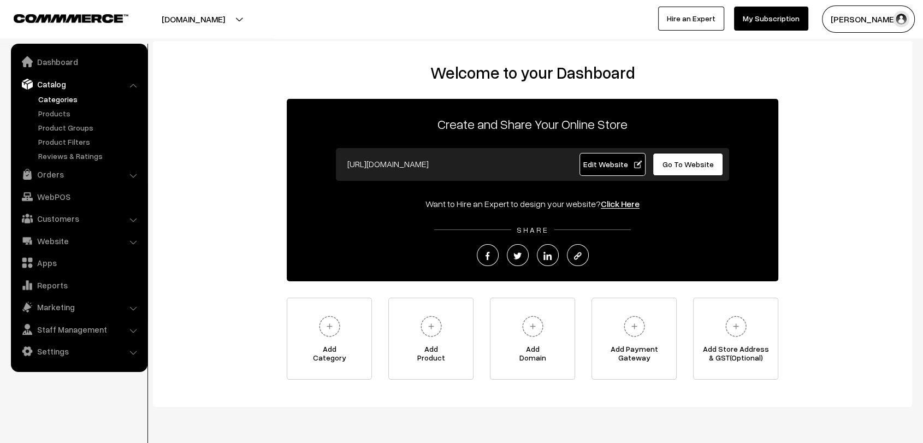
click at [43, 97] on link "Categories" at bounding box center [89, 98] width 108 height 11
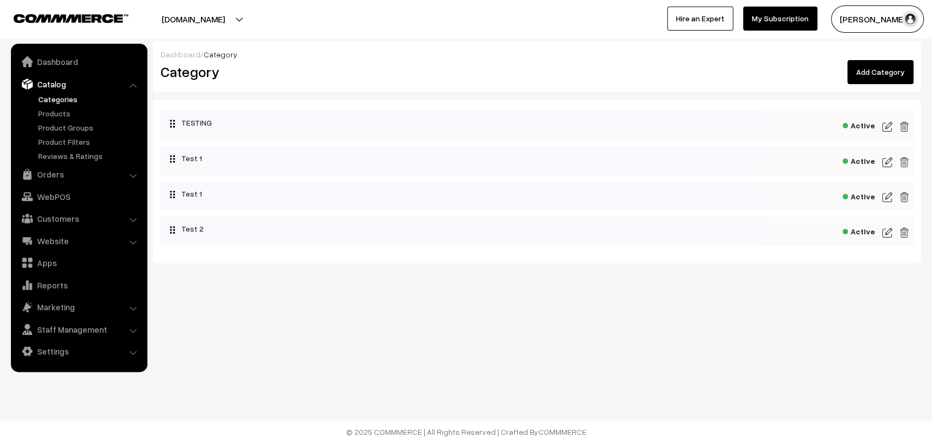
click at [887, 80] on link "Add Category" at bounding box center [880, 72] width 66 height 24
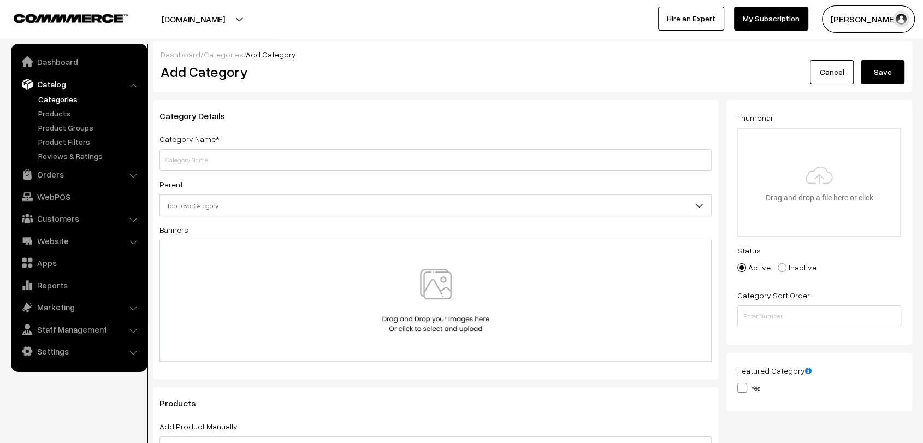
click at [213, 52] on link "Categories" at bounding box center [224, 54] width 40 height 9
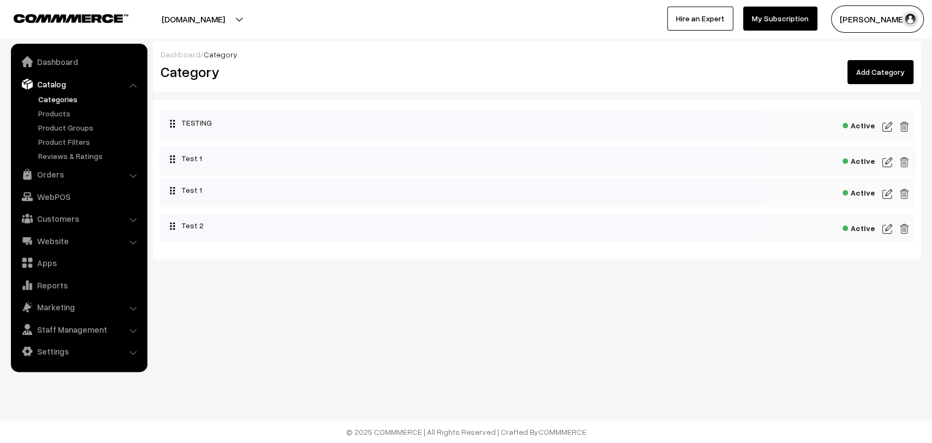
drag, startPoint x: 201, startPoint y: 154, endPoint x: 275, endPoint y: 152, distance: 74.3
drag, startPoint x: 231, startPoint y: 193, endPoint x: 308, endPoint y: 198, distance: 76.6
drag, startPoint x: 258, startPoint y: 226, endPoint x: 387, endPoint y: 229, distance: 128.9
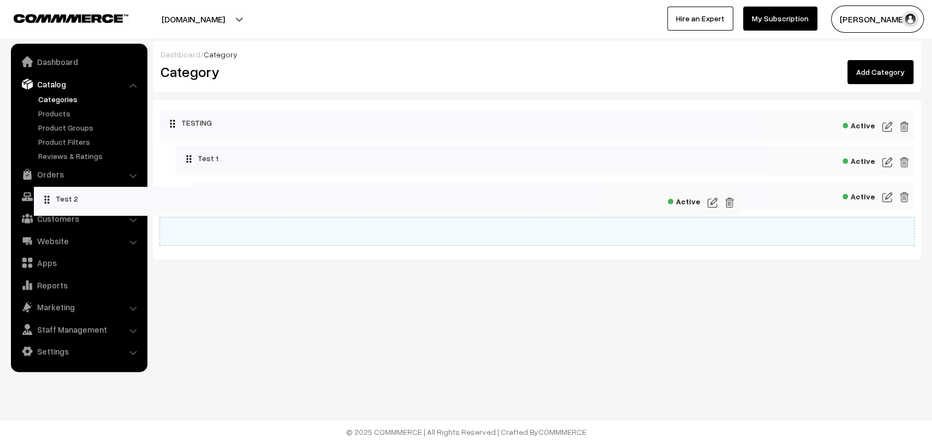
drag, startPoint x: 371, startPoint y: 238, endPoint x: 187, endPoint y: 207, distance: 186.4
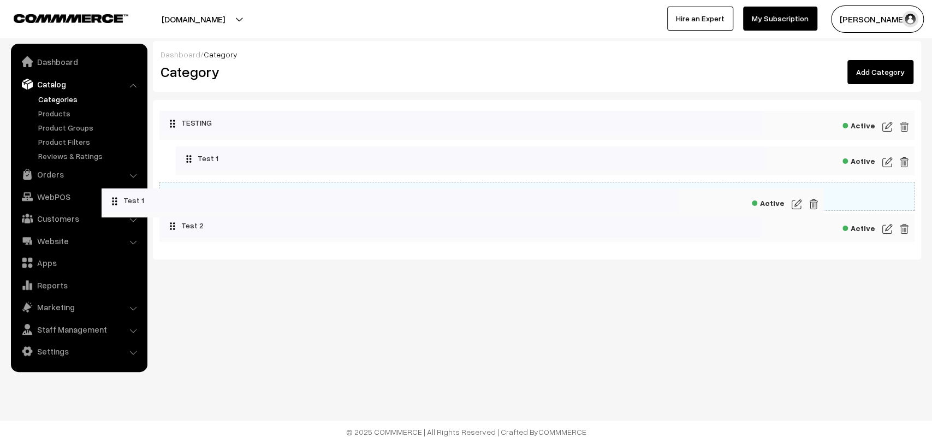
drag, startPoint x: 411, startPoint y: 194, endPoint x: 317, endPoint y: 202, distance: 94.8
drag, startPoint x: 441, startPoint y: 157, endPoint x: 351, endPoint y: 152, distance: 90.7
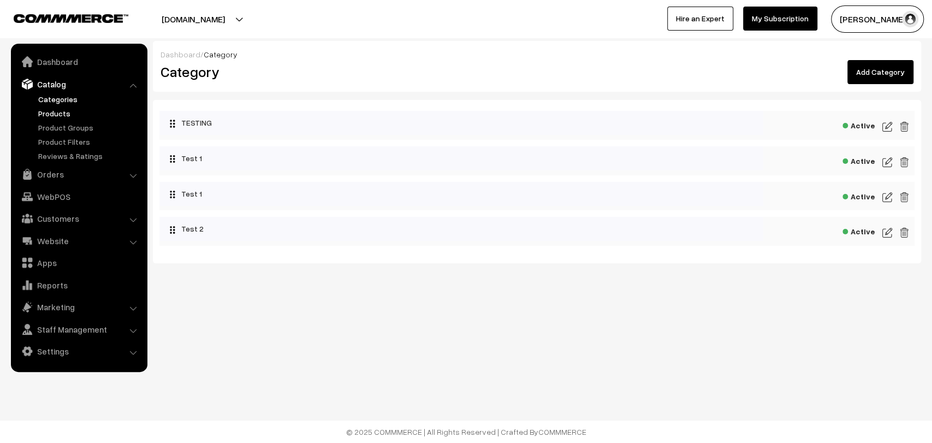
click at [52, 112] on link "Products" at bounding box center [89, 113] width 108 height 11
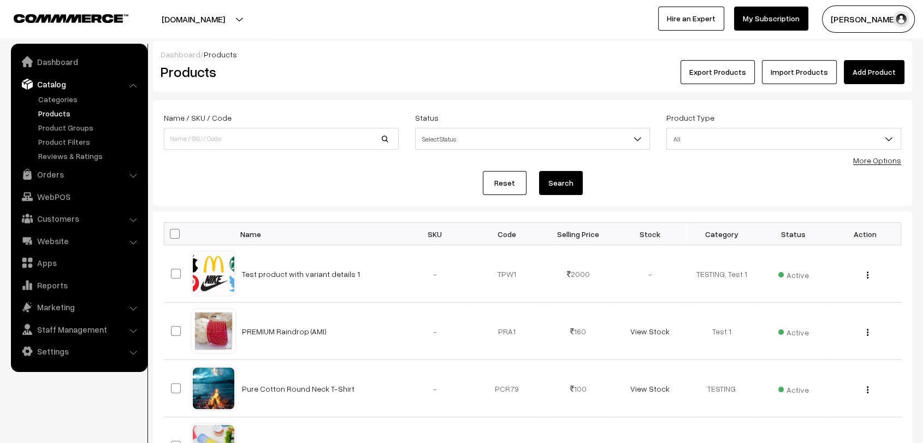
click at [869, 68] on link "Add Product" at bounding box center [874, 72] width 61 height 24
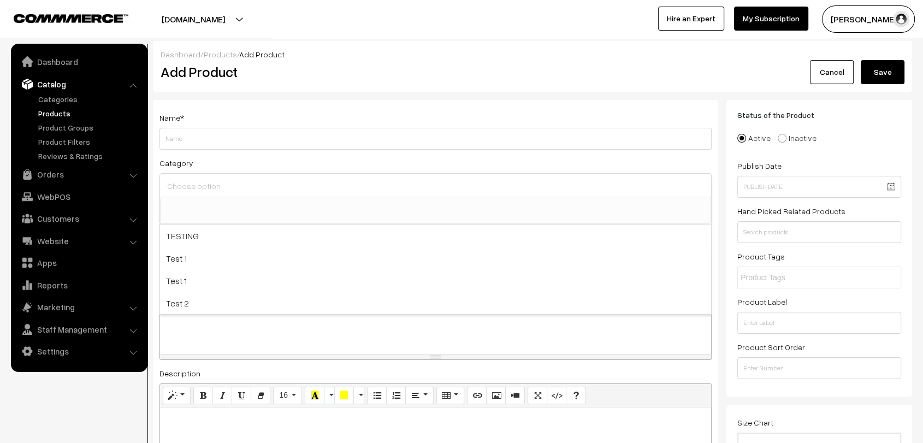
click at [215, 181] on input at bounding box center [435, 186] width 542 height 16
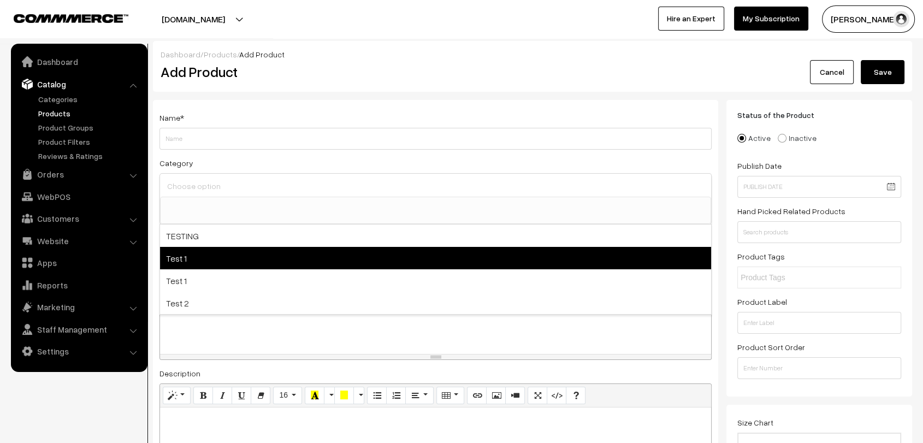
click at [198, 247] on span "Test 1" at bounding box center [435, 258] width 551 height 22
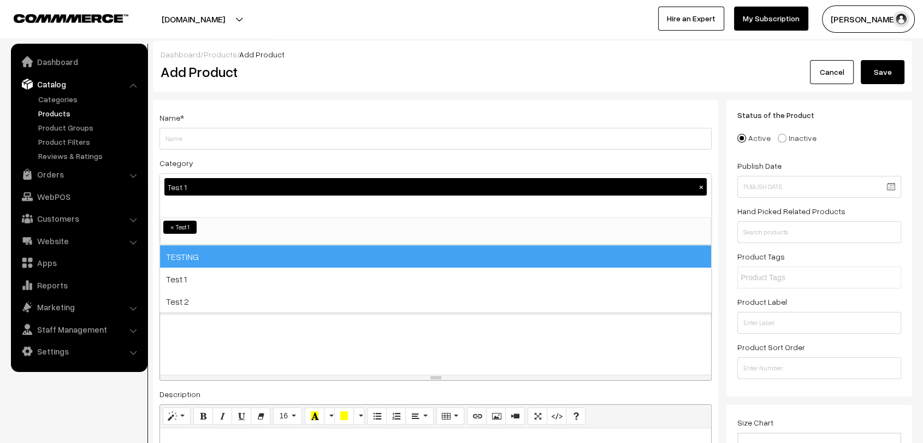
click at [198, 246] on span "TESTING" at bounding box center [435, 256] width 551 height 22
select select "1"
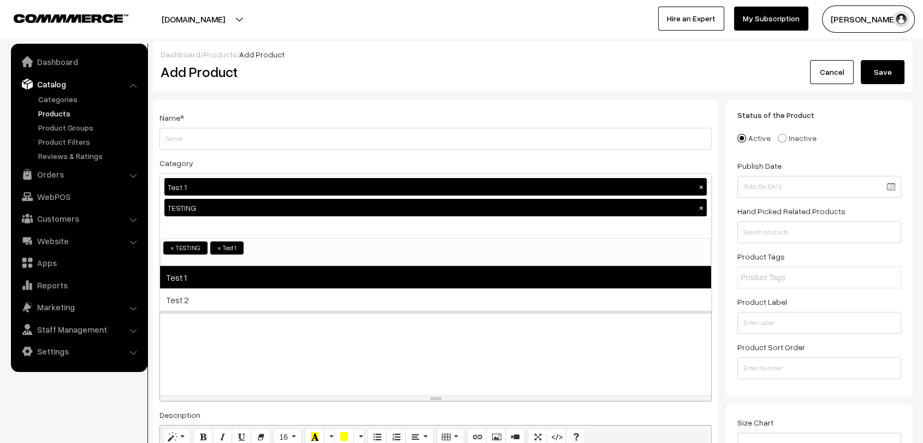
click at [197, 273] on span "Test 1" at bounding box center [435, 277] width 551 height 22
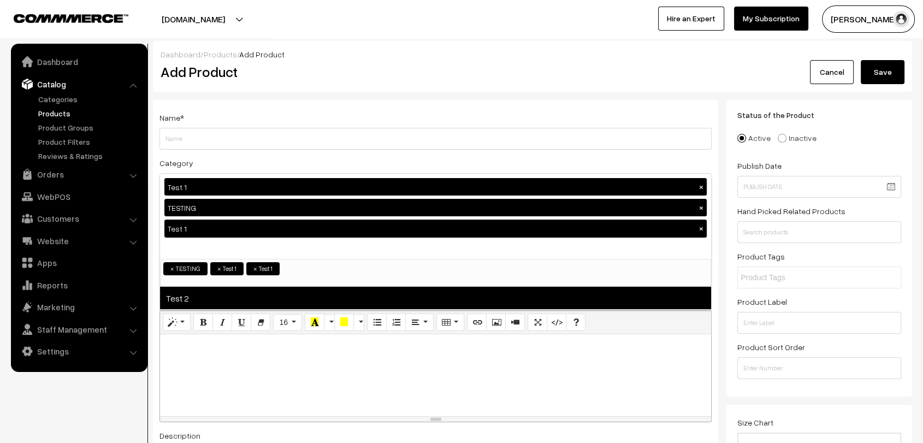
click at [190, 294] on span "Test 2" at bounding box center [435, 298] width 551 height 22
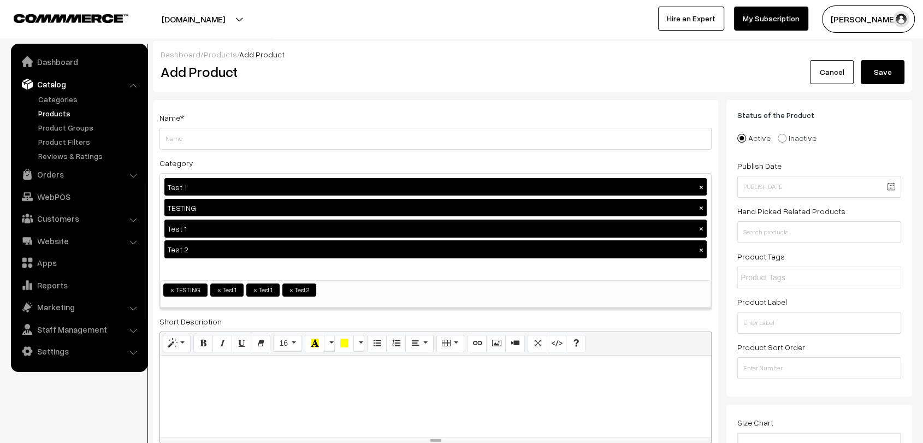
click at [263, 18] on button "[DOMAIN_NAME]" at bounding box center [193, 18] width 140 height 27
click at [44, 268] on link "Apps" at bounding box center [79, 263] width 130 height 20
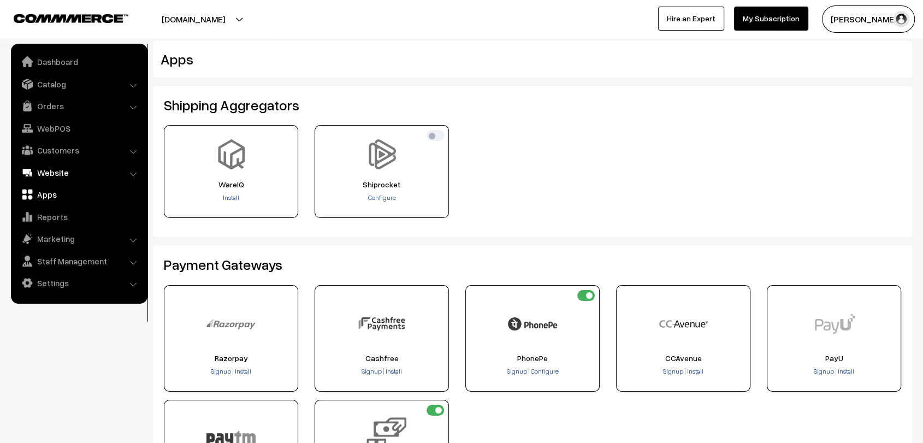
click at [57, 176] on link "Website" at bounding box center [79, 173] width 130 height 20
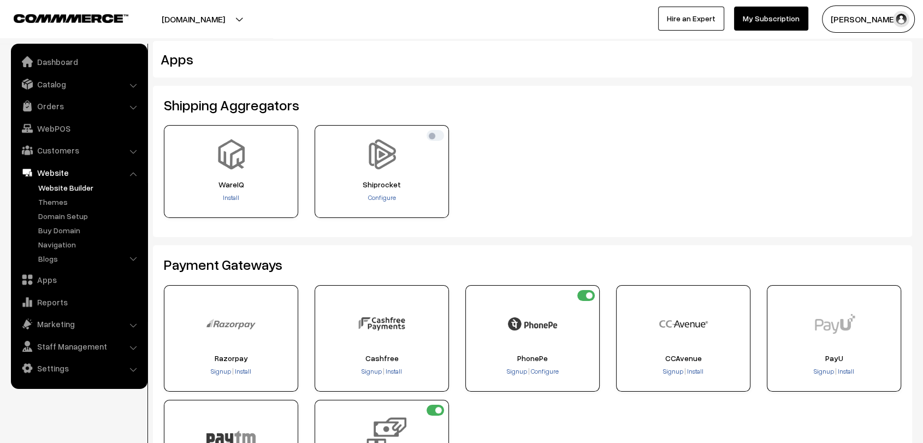
click at [56, 185] on link "Website Builder" at bounding box center [89, 187] width 108 height 11
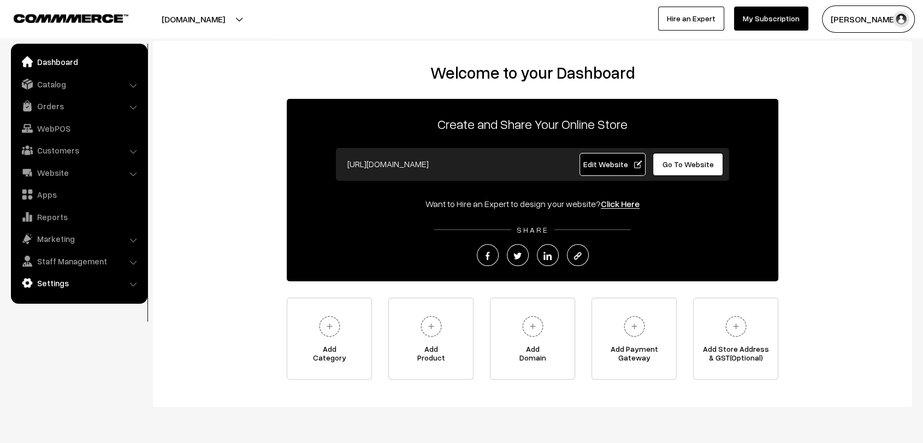
click at [73, 288] on link "Settings" at bounding box center [79, 283] width 130 height 20
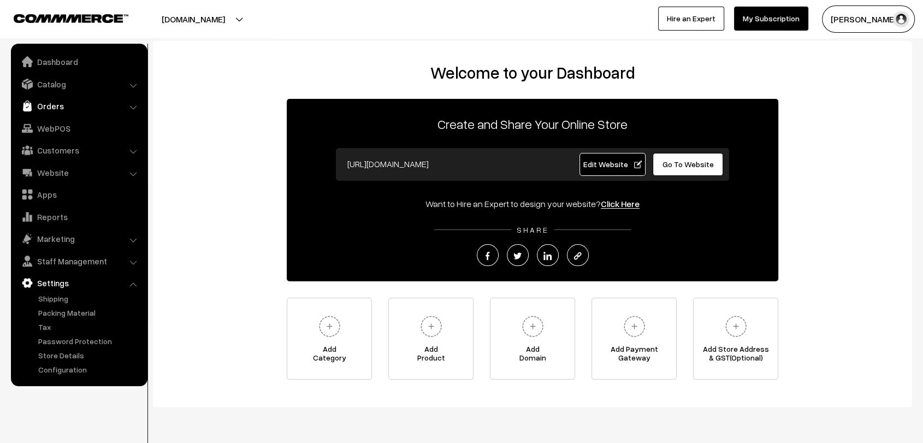
click at [43, 104] on link "Orders" at bounding box center [79, 106] width 130 height 20
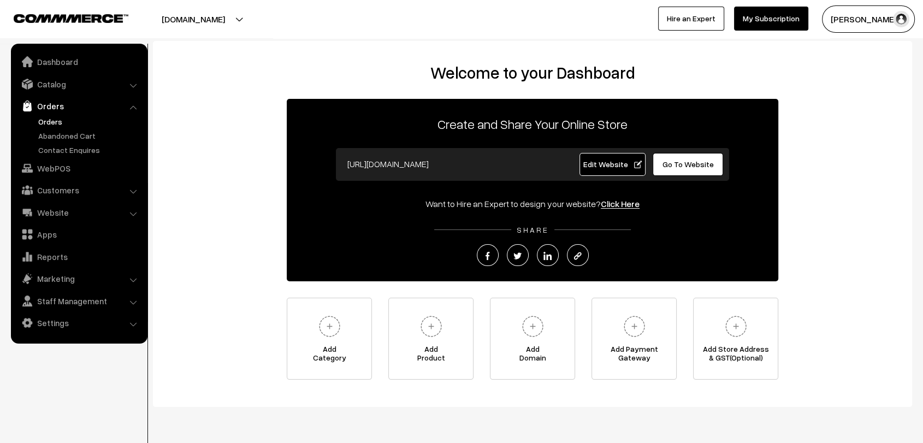
click at [51, 119] on link "Orders" at bounding box center [89, 121] width 108 height 11
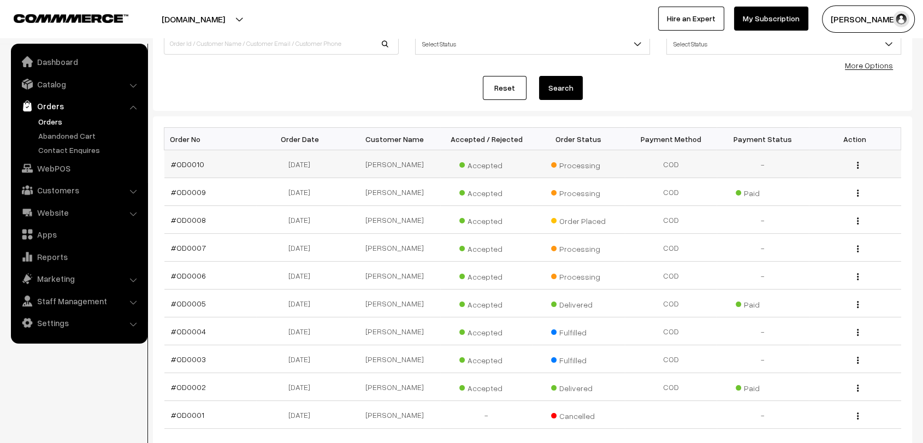
scroll to position [97, 0]
click at [183, 158] on link "#OD0010" at bounding box center [187, 162] width 33 height 9
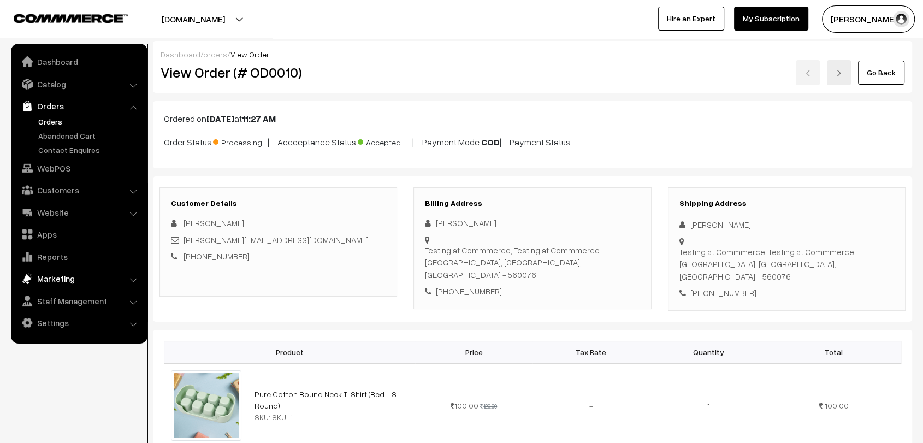
click at [78, 272] on link "Marketing" at bounding box center [79, 279] width 130 height 20
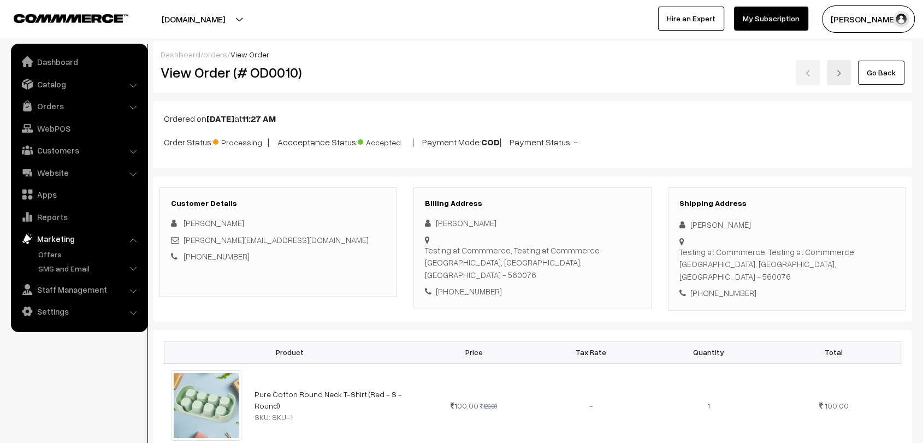
click at [263, 14] on button "[DOMAIN_NAME]" at bounding box center [193, 18] width 140 height 27
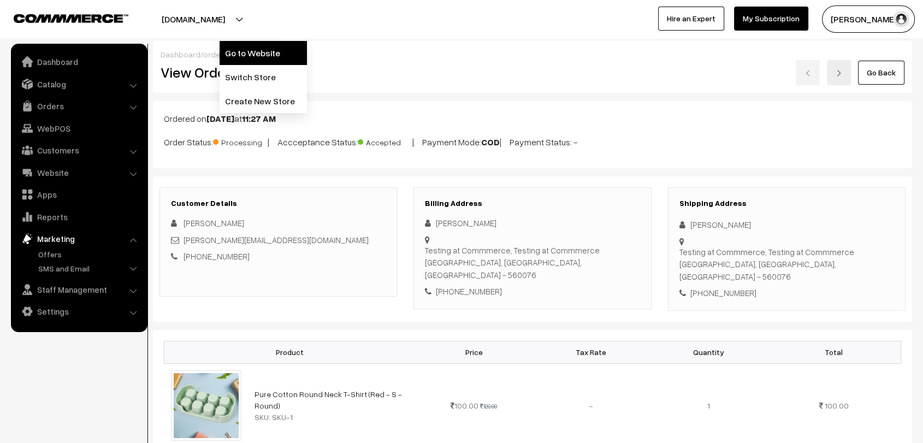
click at [276, 54] on link "Go to Website" at bounding box center [262, 53] width 87 height 24
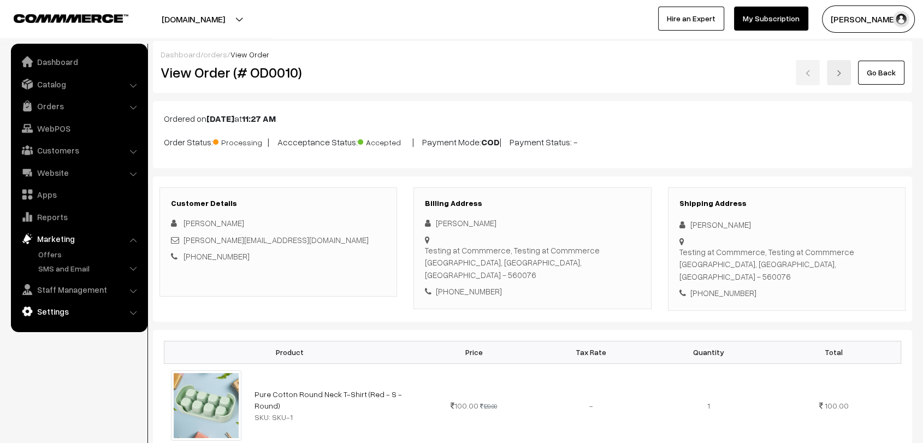
click at [57, 312] on link "Settings" at bounding box center [79, 311] width 130 height 20
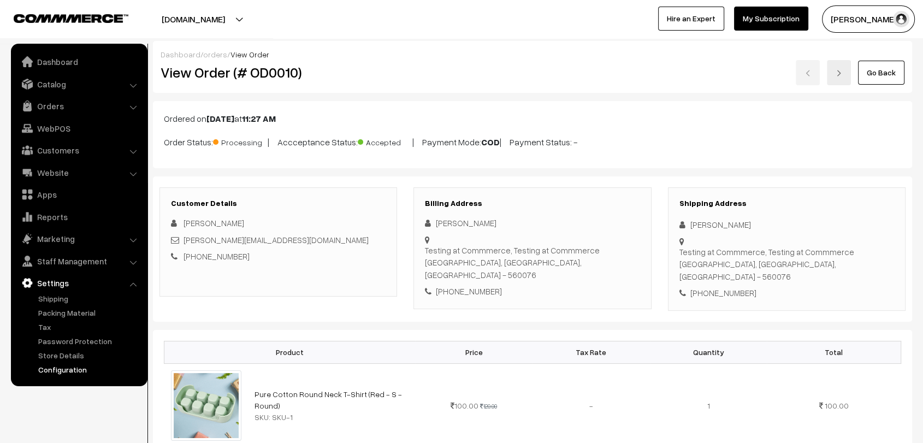
click at [70, 368] on link "Configuration" at bounding box center [89, 369] width 108 height 11
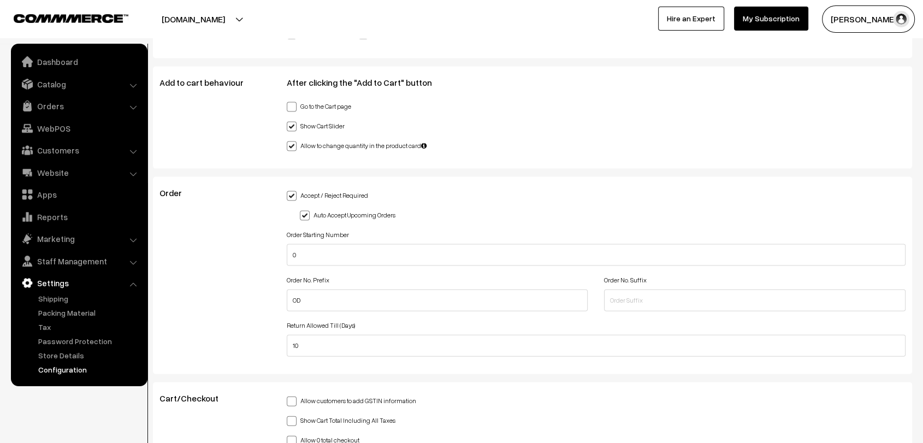
scroll to position [2306, 0]
click at [302, 210] on span at bounding box center [305, 215] width 10 height 10
click at [302, 210] on input "Auto Accept Upcoming Orders" at bounding box center [303, 213] width 7 height 7
checkbox input "false"
click at [292, 191] on span at bounding box center [292, 196] width 10 height 10
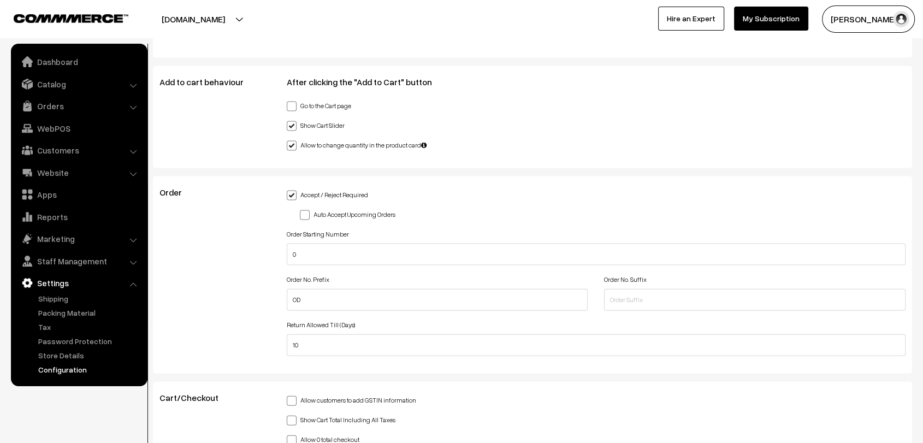
click at [292, 190] on input "Accept / Reject Required" at bounding box center [290, 193] width 7 height 7
checkbox input "false"
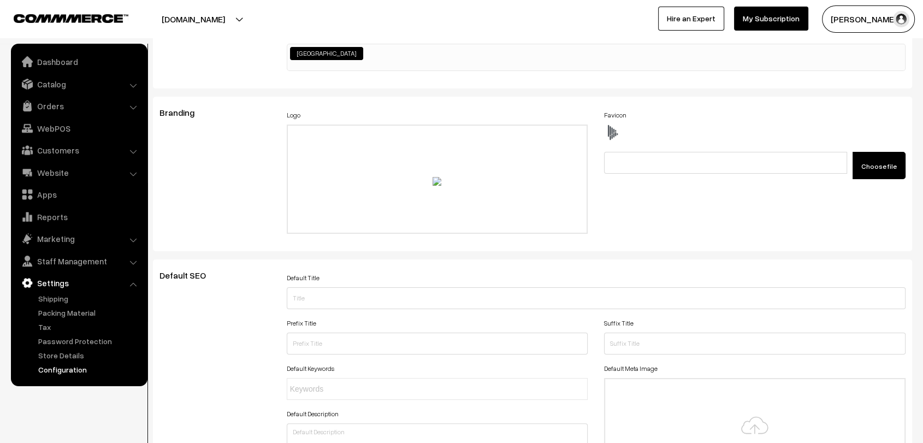
scroll to position [0, 0]
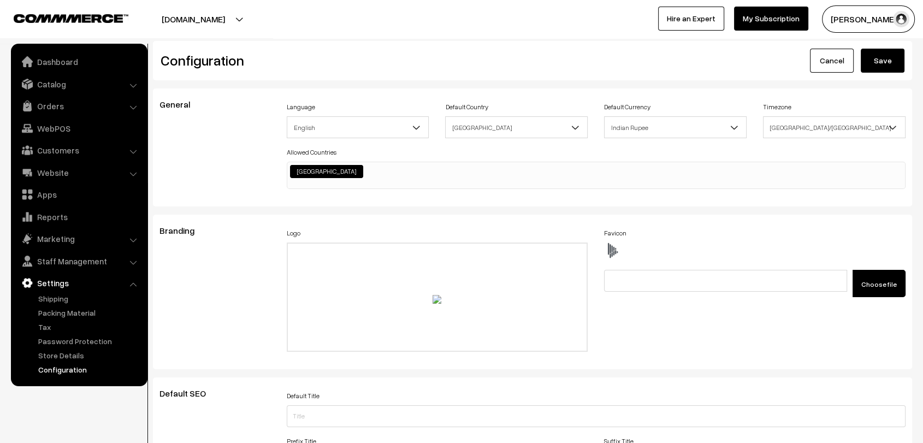
click at [884, 70] on button "Save" at bounding box center [882, 61] width 44 height 24
click at [53, 109] on link "Orders" at bounding box center [79, 106] width 130 height 20
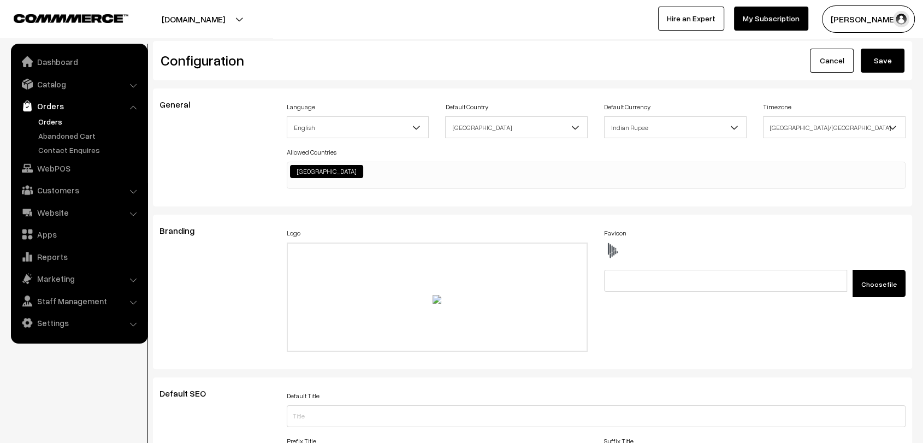
click at [48, 126] on link "Orders" at bounding box center [89, 121] width 108 height 11
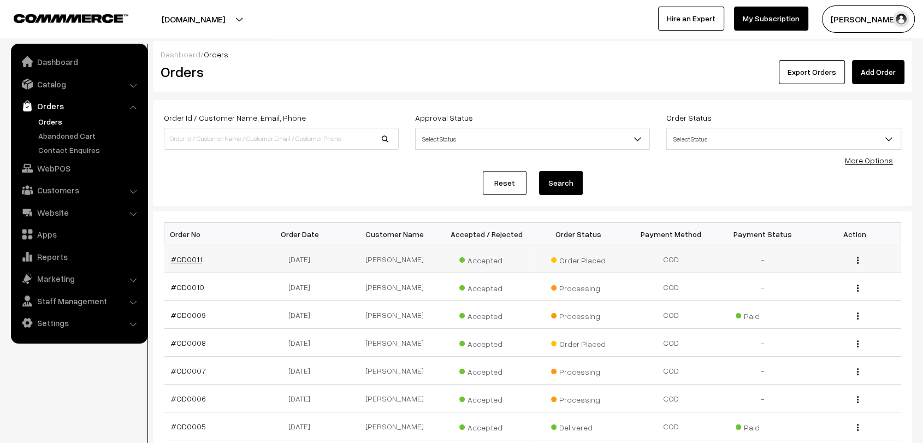
click at [176, 259] on link "#OD0011" at bounding box center [186, 258] width 31 height 9
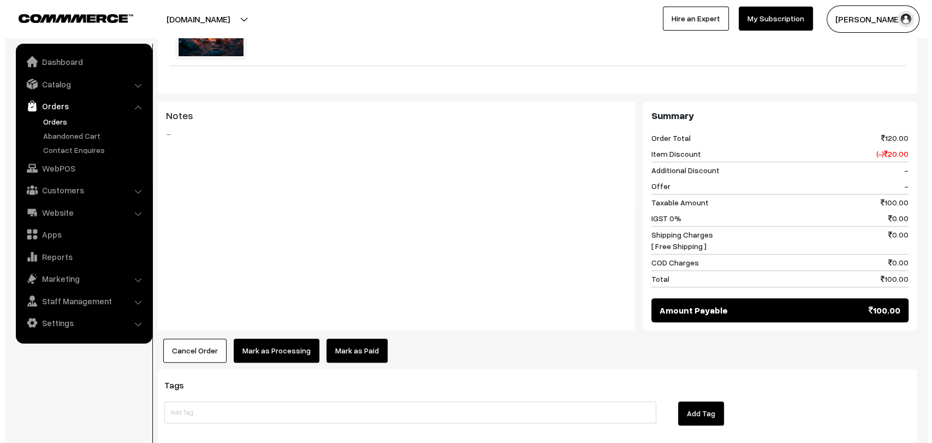
scroll to position [475, 0]
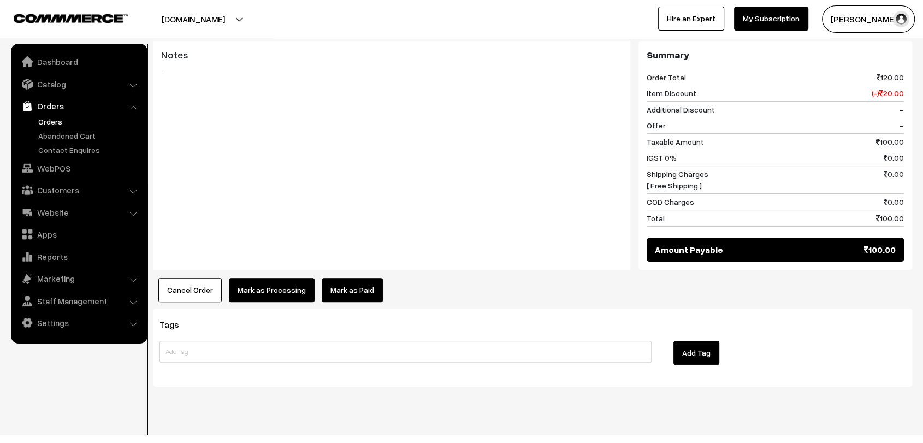
click at [245, 278] on button "Mark as Processing" at bounding box center [272, 290] width 86 height 24
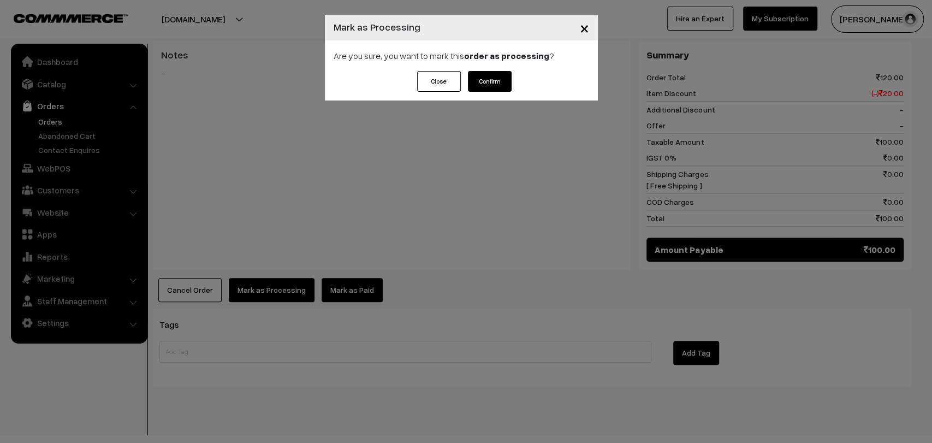
click at [586, 27] on span "×" at bounding box center [584, 27] width 9 height 20
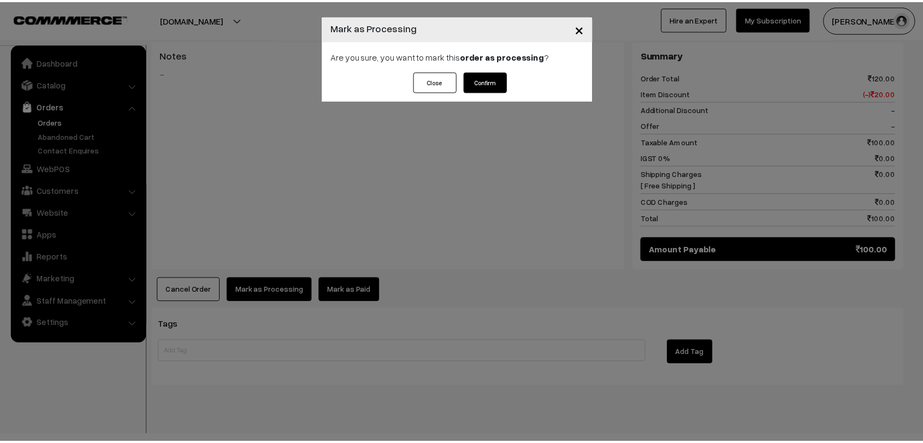
scroll to position [473, 0]
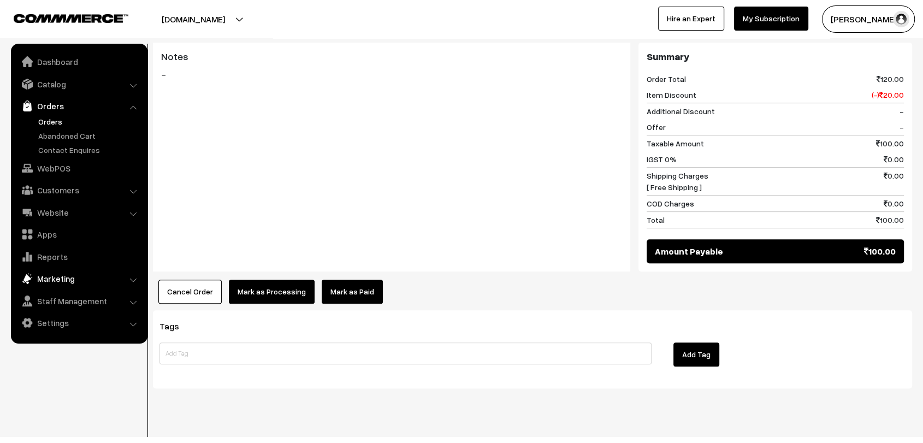
click at [64, 275] on link "Marketing" at bounding box center [79, 279] width 130 height 20
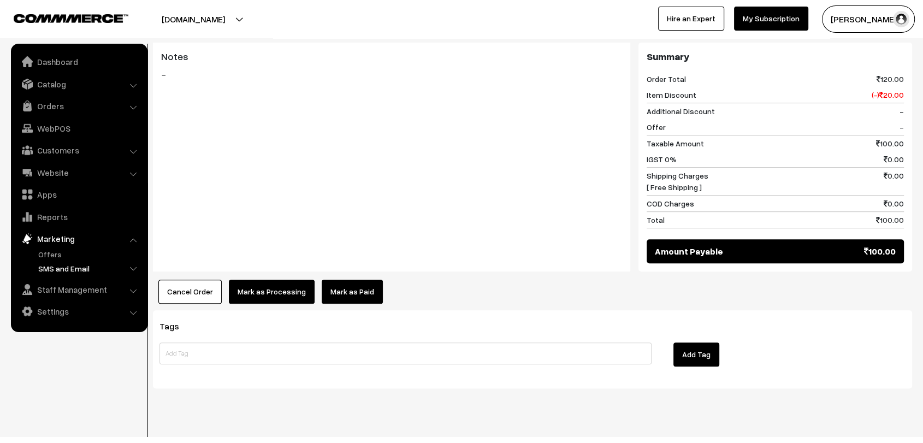
click at [72, 269] on link "SMS and Email" at bounding box center [89, 268] width 108 height 11
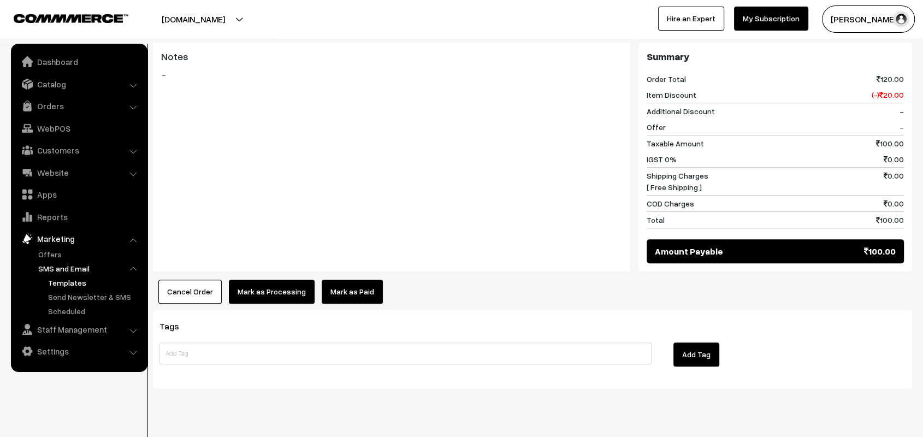
click at [61, 285] on link "Templates" at bounding box center [94, 282] width 98 height 11
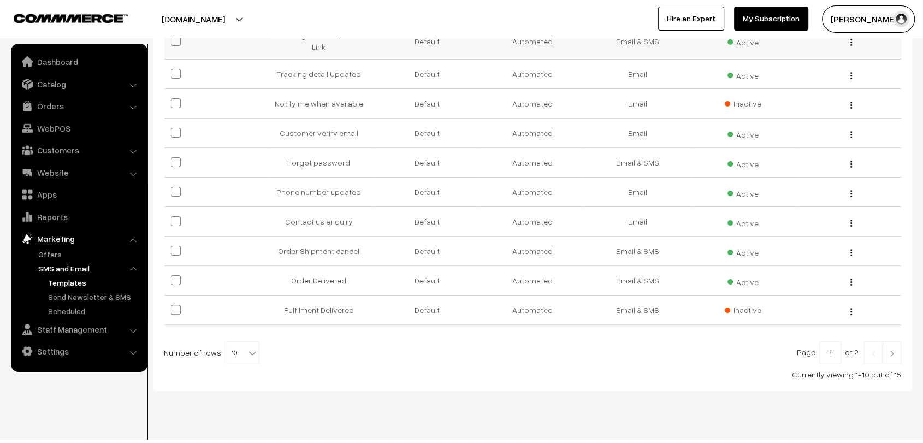
scroll to position [227, 0]
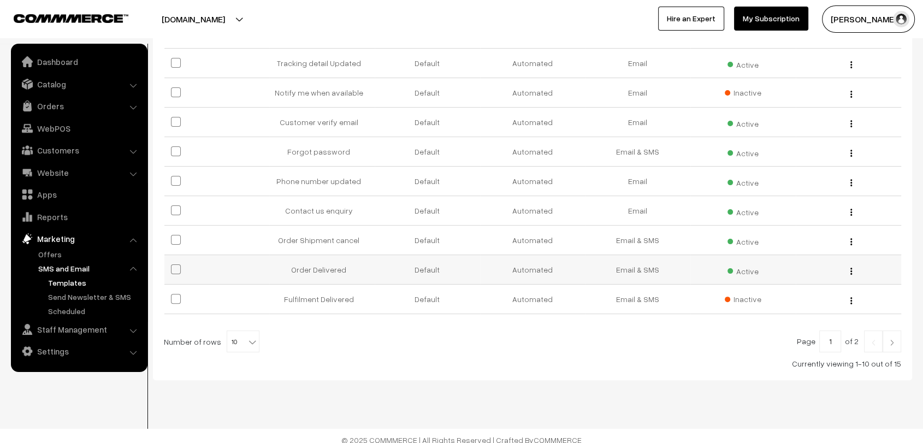
click at [851, 268] on img "button" at bounding box center [851, 271] width 2 height 7
click at [779, 276] on link "Edit" at bounding box center [802, 286] width 93 height 24
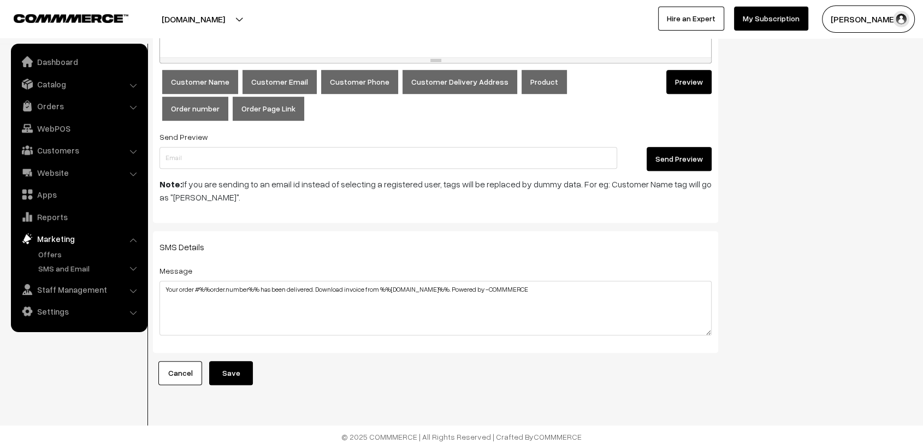
scroll to position [620, 0]
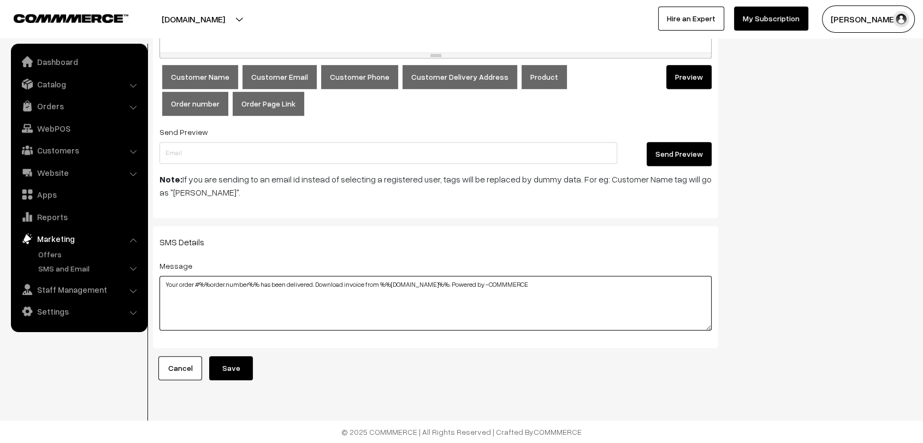
drag, startPoint x: 161, startPoint y: 271, endPoint x: 525, endPoint y: 282, distance: 364.9
click at [525, 282] on textarea "Your order #%%order.number%% has been delivered. Download invoice from %%[DOMAI…" at bounding box center [435, 303] width 552 height 55
click at [525, 282] on textarea "Your order #%%order.number%% has been delivered. Download invoice from %%order.…" at bounding box center [435, 303] width 552 height 55
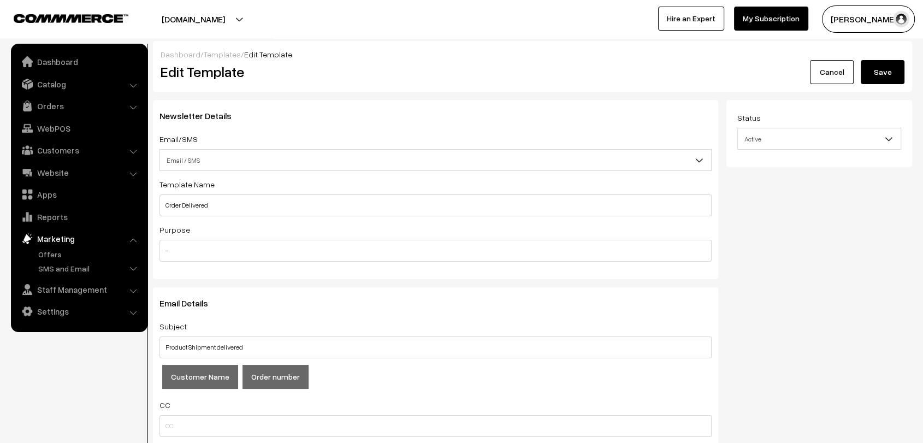
click at [214, 50] on link "Templates" at bounding box center [222, 54] width 37 height 9
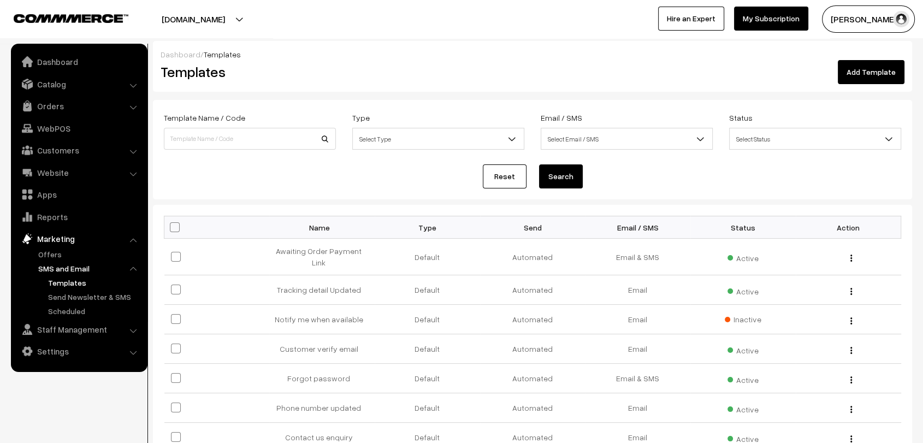
click at [882, 70] on link "Add Template" at bounding box center [871, 72] width 67 height 24
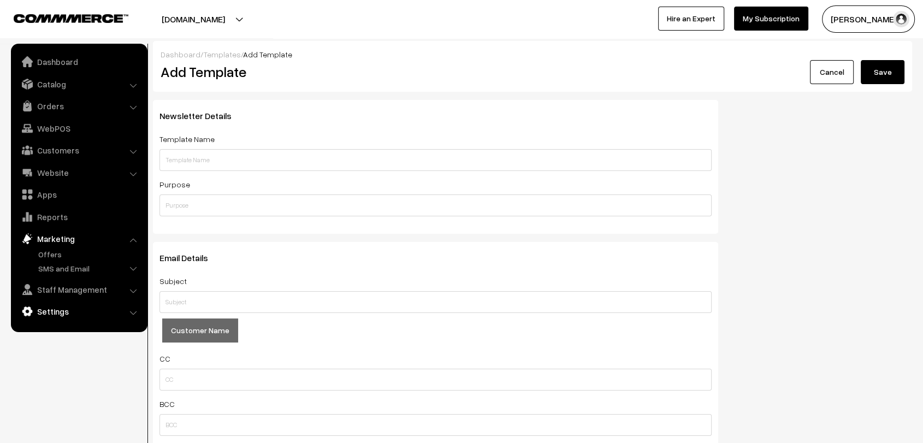
click at [60, 311] on link "Settings" at bounding box center [79, 311] width 130 height 20
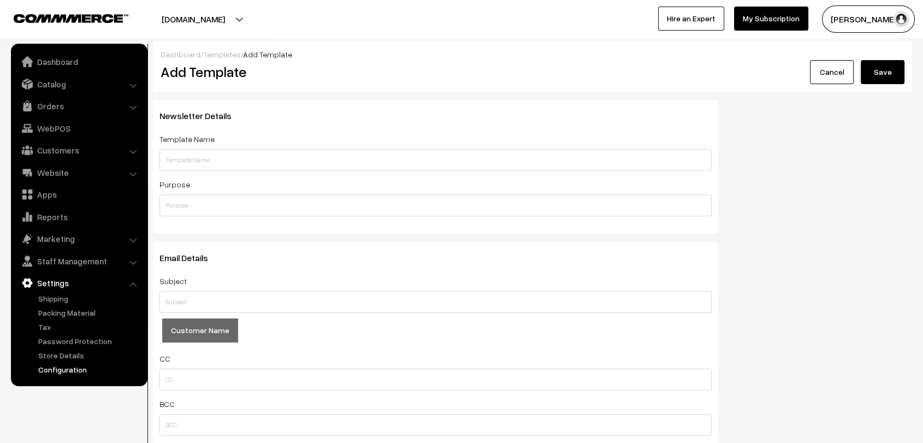
click at [78, 366] on link "Configuration" at bounding box center [89, 369] width 108 height 11
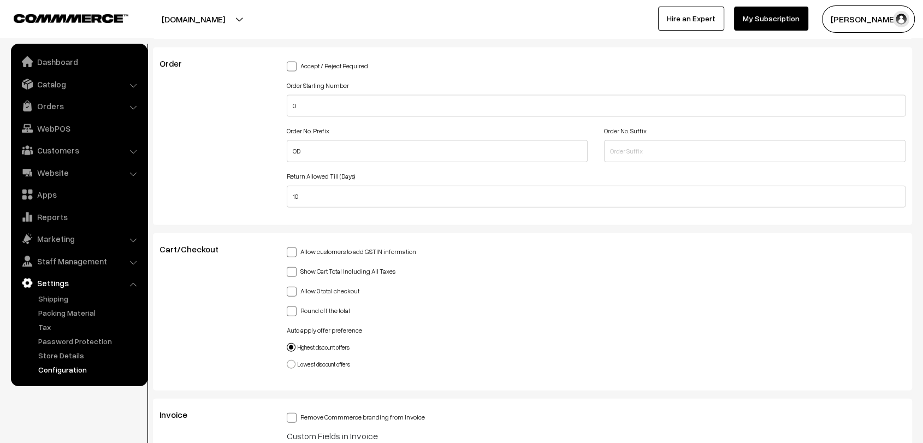
scroll to position [2436, 0]
click at [57, 152] on link "Customers" at bounding box center [79, 150] width 130 height 20
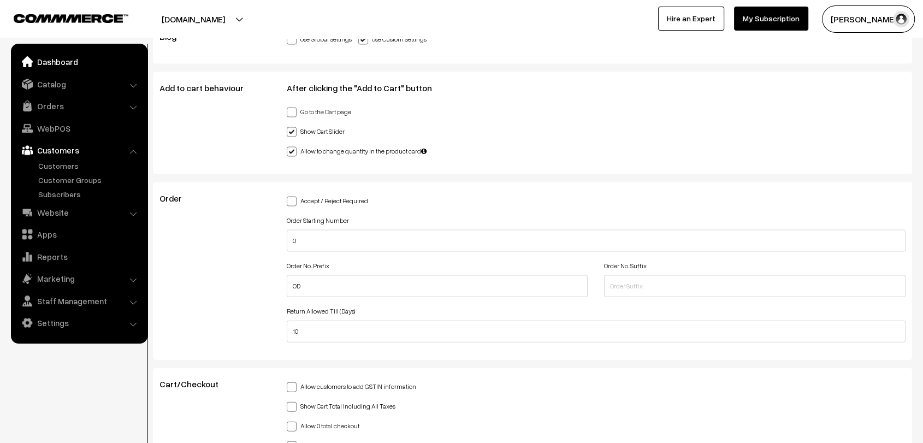
scroll to position [2300, 0]
click at [53, 108] on link "Orders" at bounding box center [79, 106] width 130 height 20
click at [53, 121] on link "Orders" at bounding box center [89, 121] width 108 height 11
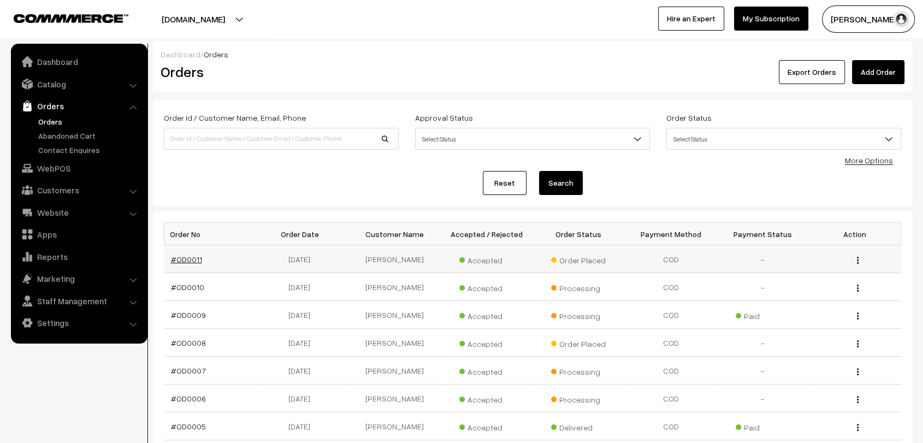
click at [177, 257] on link "#OD0011" at bounding box center [186, 258] width 31 height 9
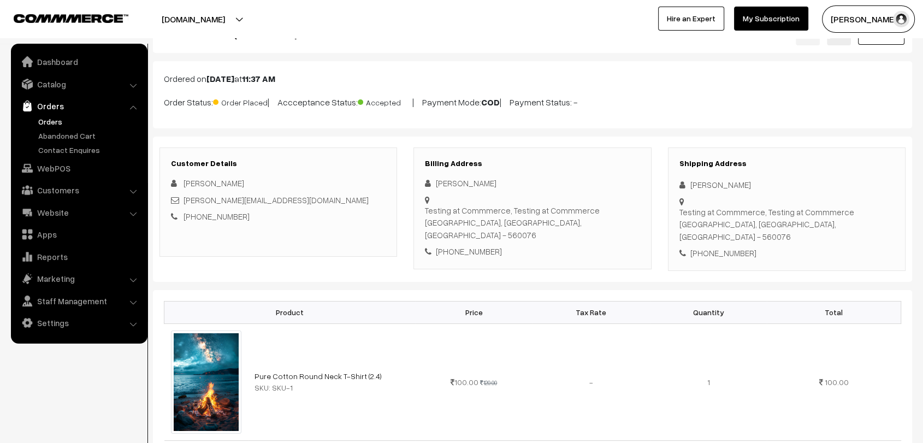
scroll to position [40, 0]
click at [48, 229] on link "Apps" at bounding box center [79, 234] width 130 height 20
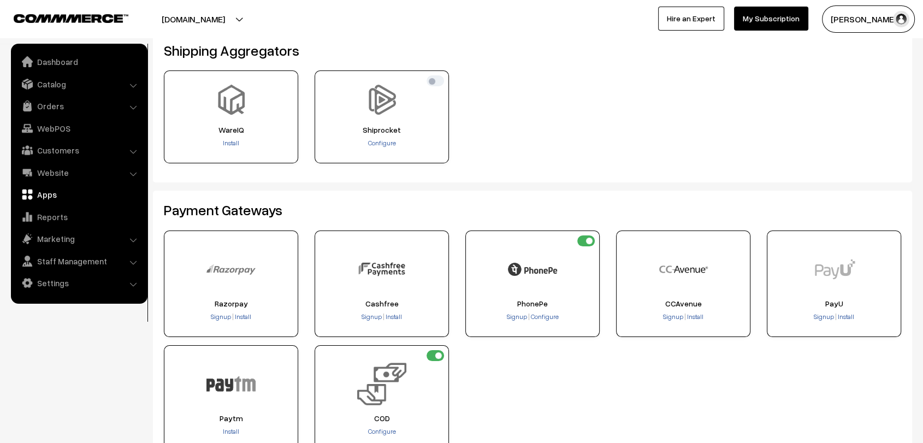
scroll to position [54, 0]
click at [381, 146] on span "Configure" at bounding box center [382, 144] width 28 height 8
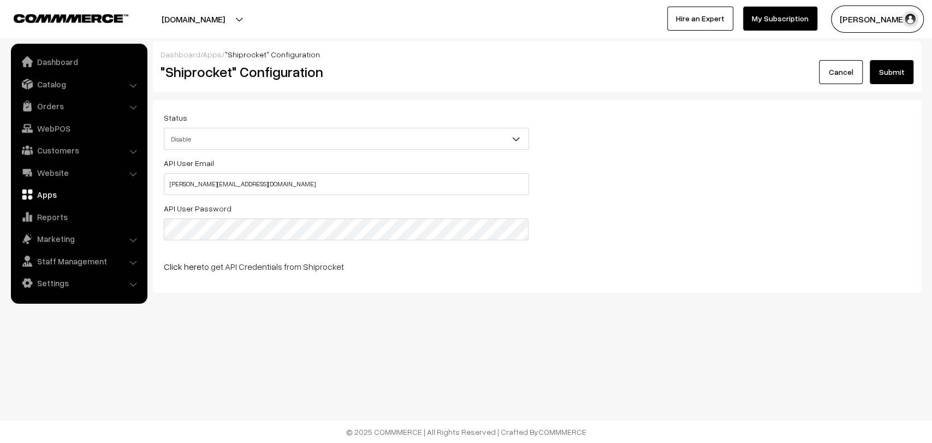
click at [207, 52] on link "Apps" at bounding box center [212, 54] width 19 height 9
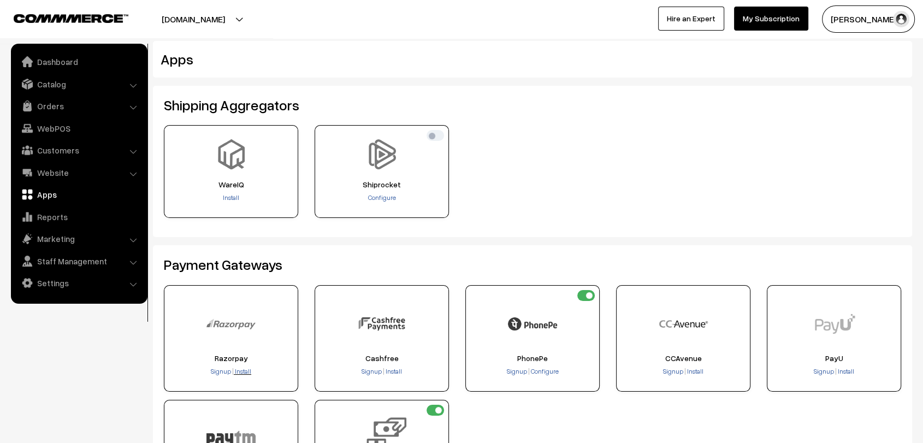
click at [241, 370] on span "Install" at bounding box center [243, 371] width 16 height 8
